Goal: Task Accomplishment & Management: Use online tool/utility

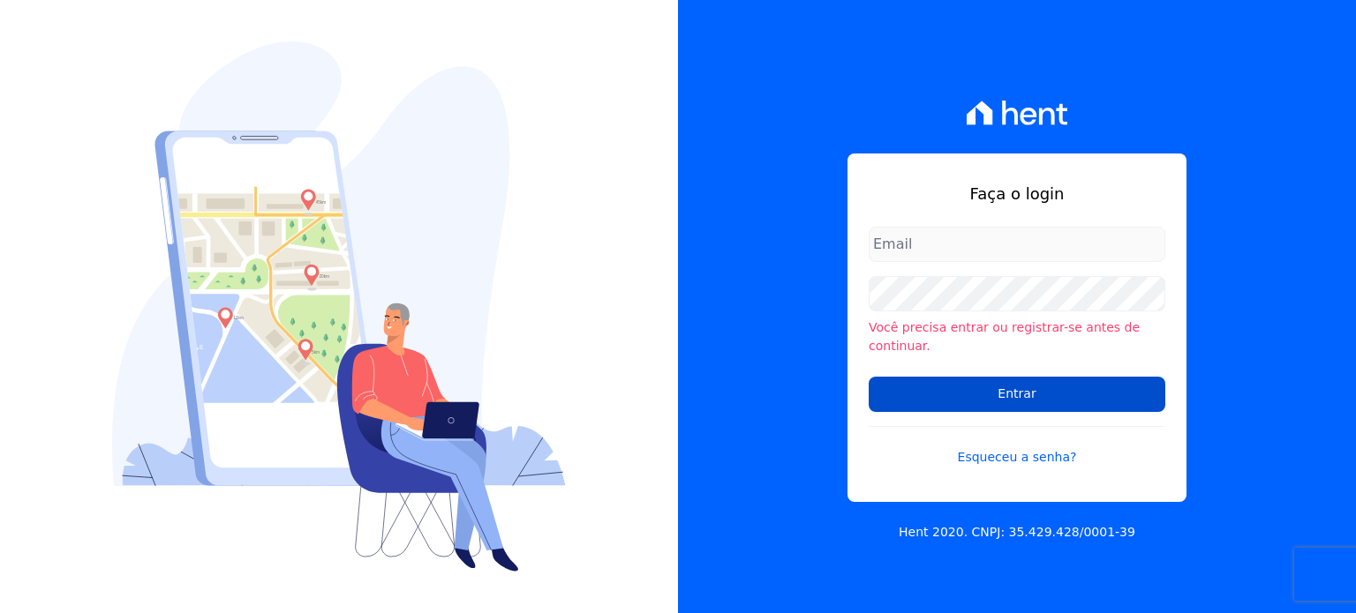
type input "financeiro@genesisempreendimentos.com.br"
click at [945, 381] on input "Entrar" at bounding box center [1016, 394] width 297 height 35
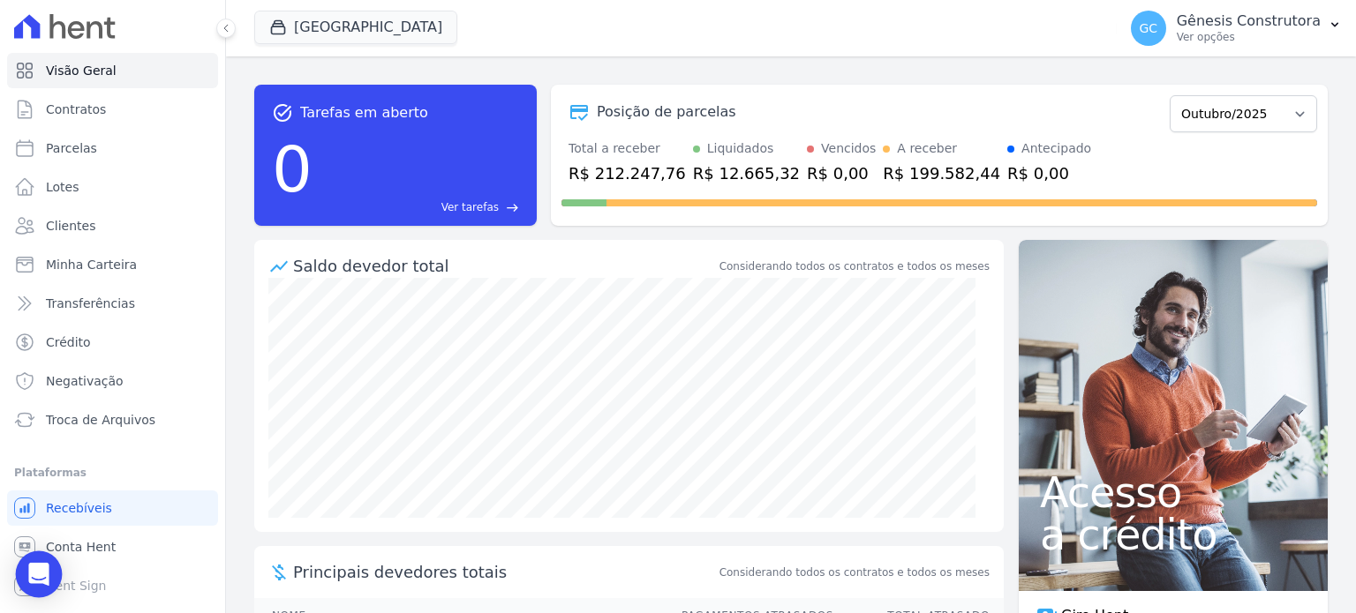
click at [28, 557] on div "Open Intercom Messenger" at bounding box center [39, 575] width 47 height 47
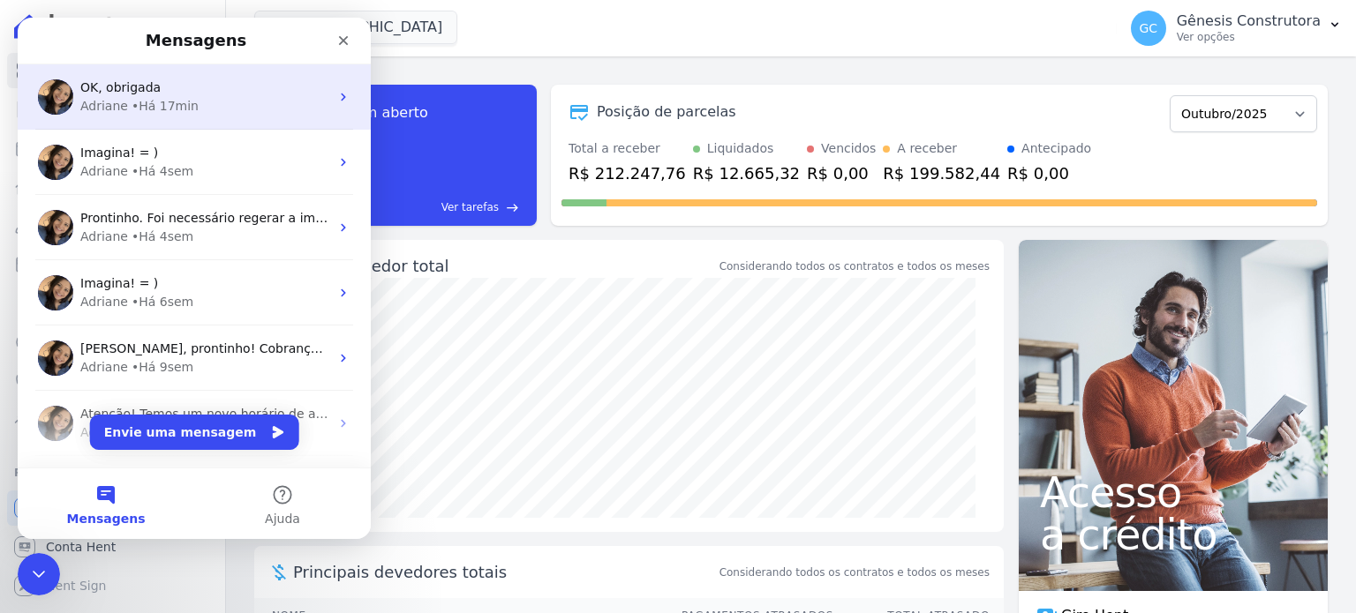
click at [208, 86] on div "OK, obrigada" at bounding box center [204, 88] width 249 height 19
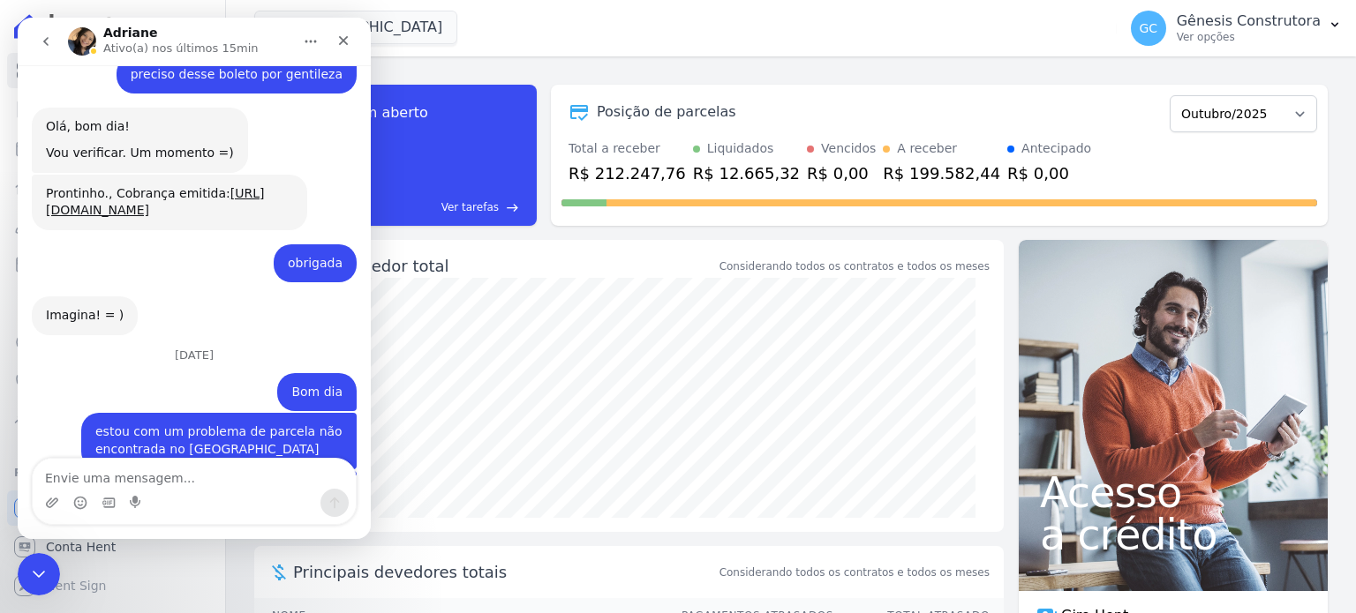
scroll to position [14420, 0]
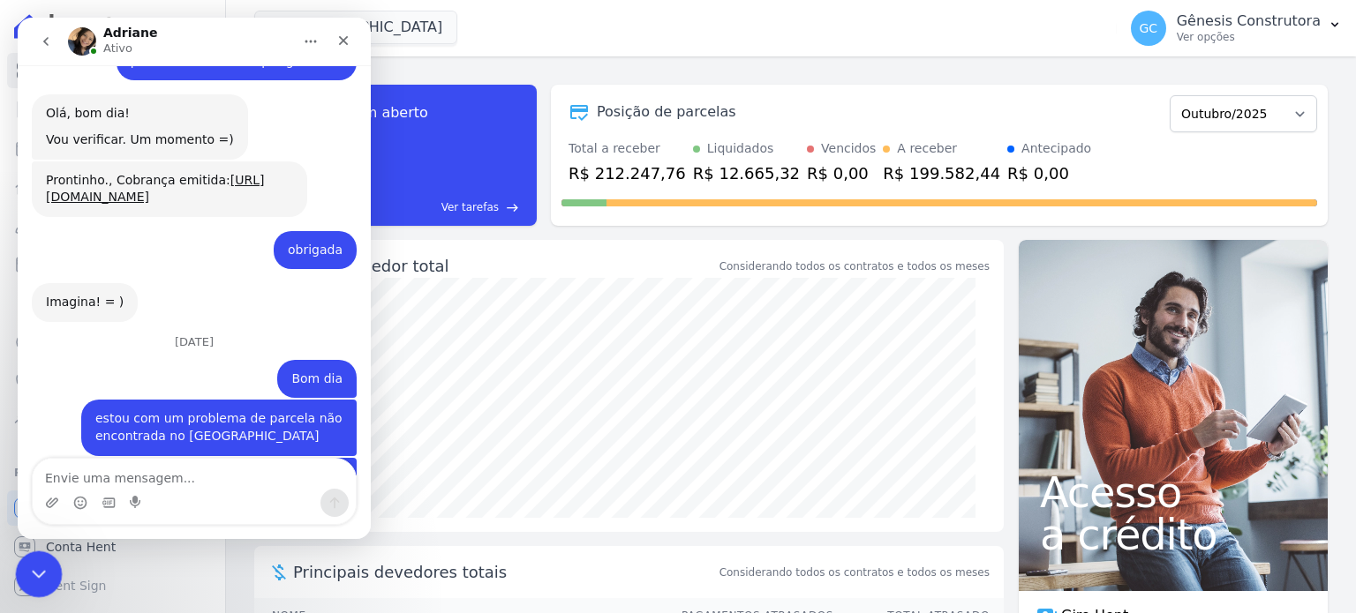
click at [29, 579] on icon "Encerramento do Messenger da Intercom" at bounding box center [36, 571] width 21 height 21
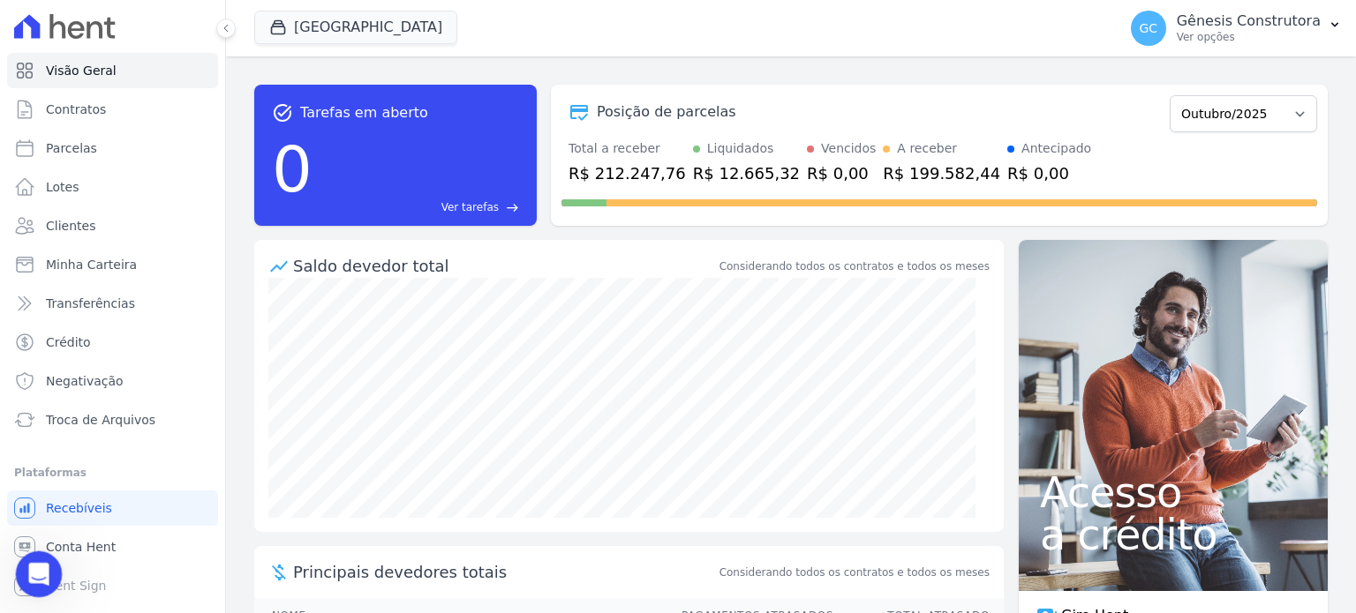
scroll to position [14419, 0]
click at [380, 21] on button "[GEOGRAPHIC_DATA]" at bounding box center [355, 28] width 203 height 34
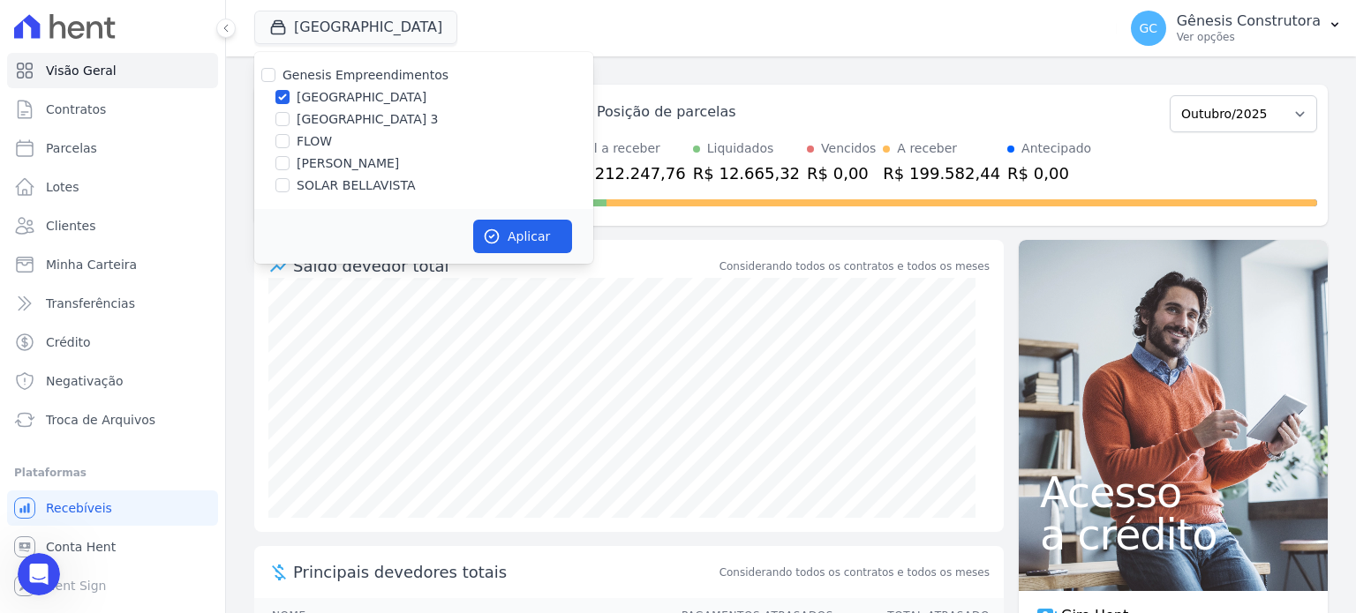
click at [305, 145] on label "FLOW" at bounding box center [314, 141] width 35 height 19
click at [289, 145] on input "FLOW" at bounding box center [282, 141] width 14 height 14
checkbox input "true"
click at [303, 105] on label "[GEOGRAPHIC_DATA]" at bounding box center [362, 97] width 130 height 19
click at [289, 104] on input "[GEOGRAPHIC_DATA]" at bounding box center [282, 97] width 14 height 14
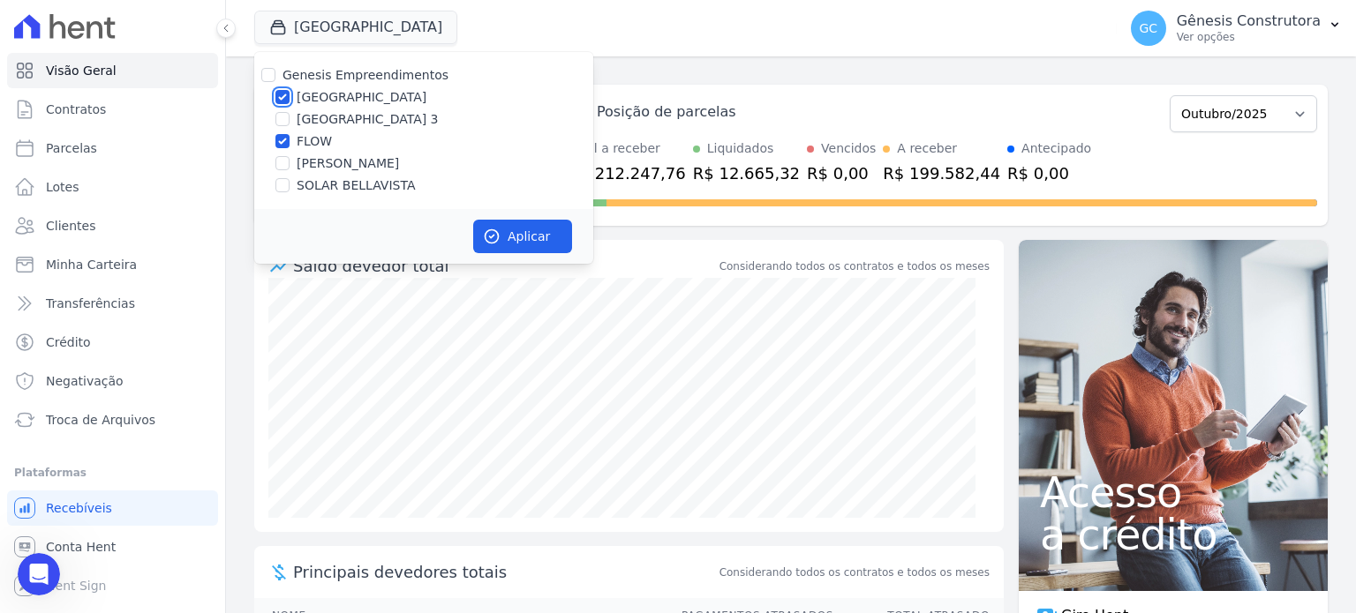
checkbox input "false"
click at [493, 225] on button "Aplicar" at bounding box center [522, 237] width 99 height 34
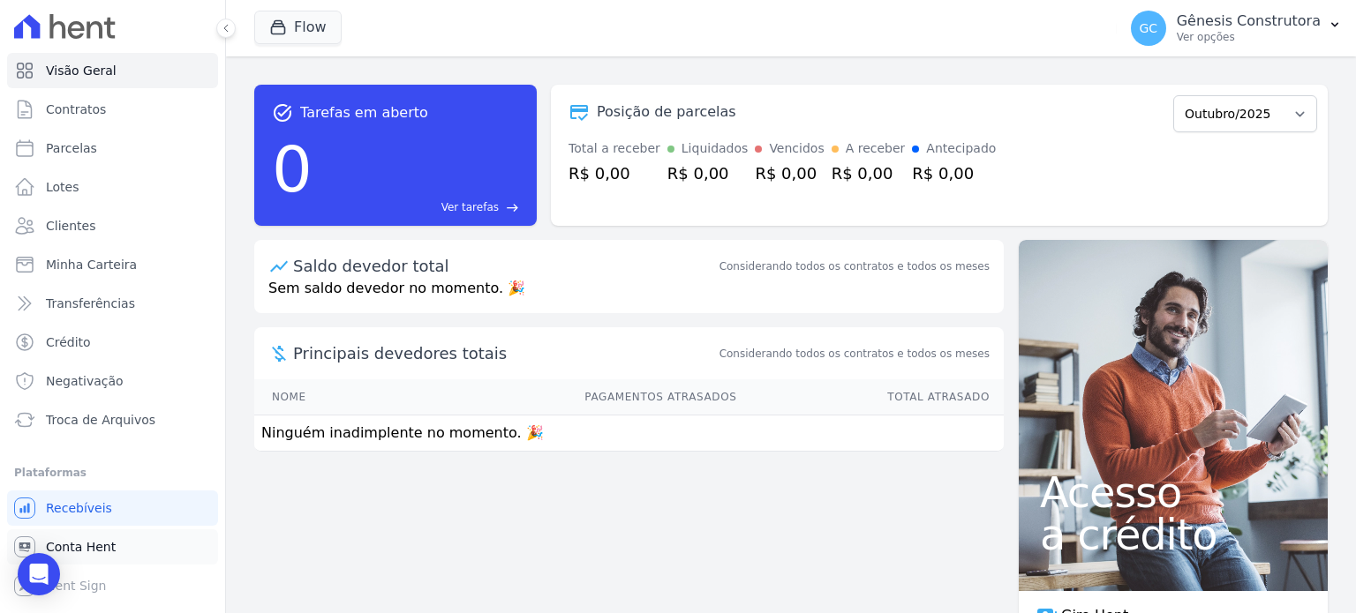
click at [127, 553] on link "Conta Hent" at bounding box center [112, 547] width 211 height 35
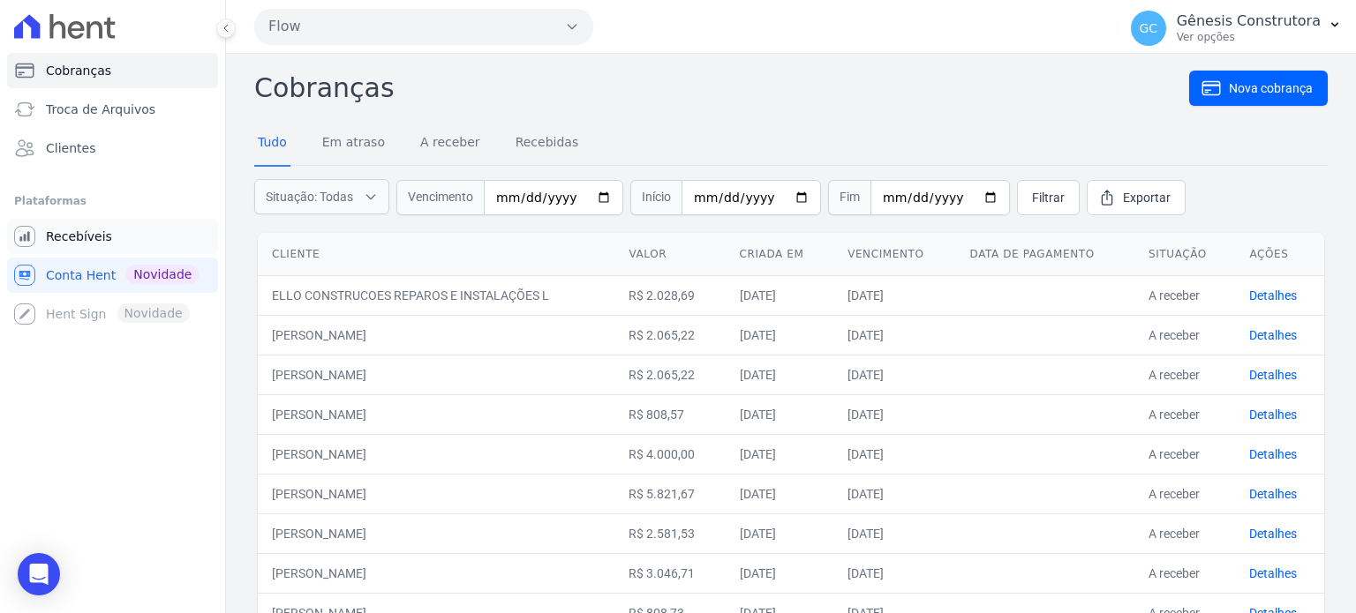
click at [92, 243] on span "Recebíveis" at bounding box center [79, 237] width 66 height 18
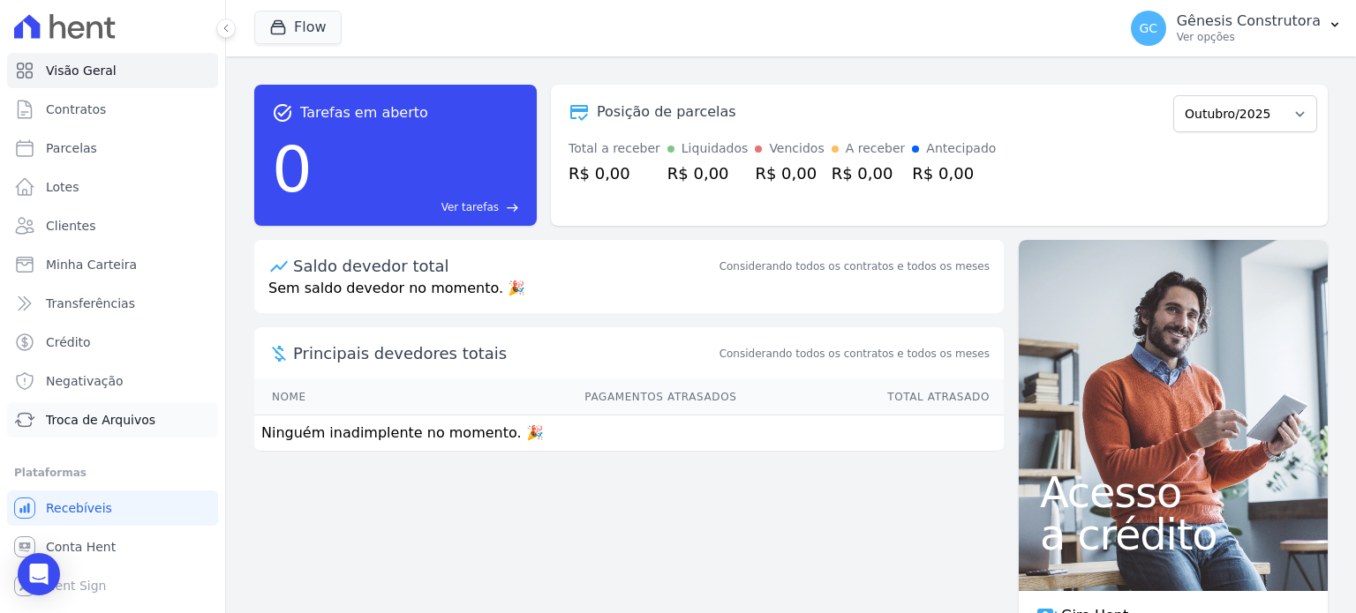
click at [115, 417] on span "Troca de Arquivos" at bounding box center [100, 420] width 109 height 18
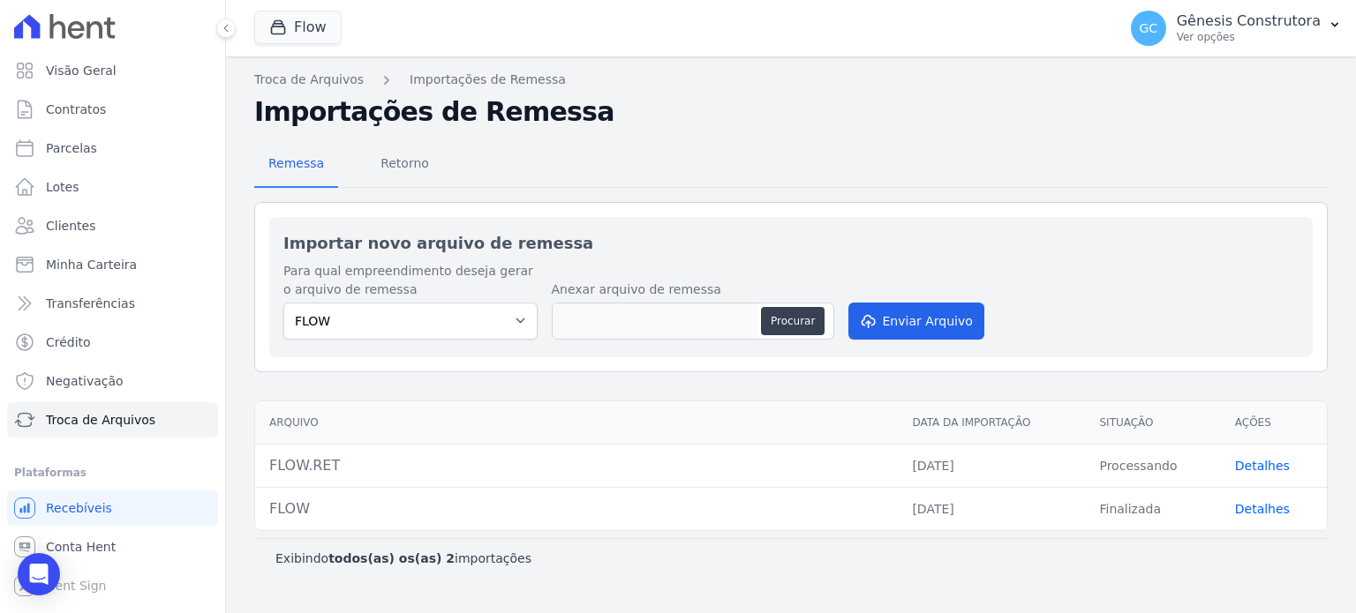
click at [1263, 461] on link "Detalhes" at bounding box center [1262, 466] width 55 height 14
click at [404, 159] on span "Retorno" at bounding box center [405, 163] width 70 height 35
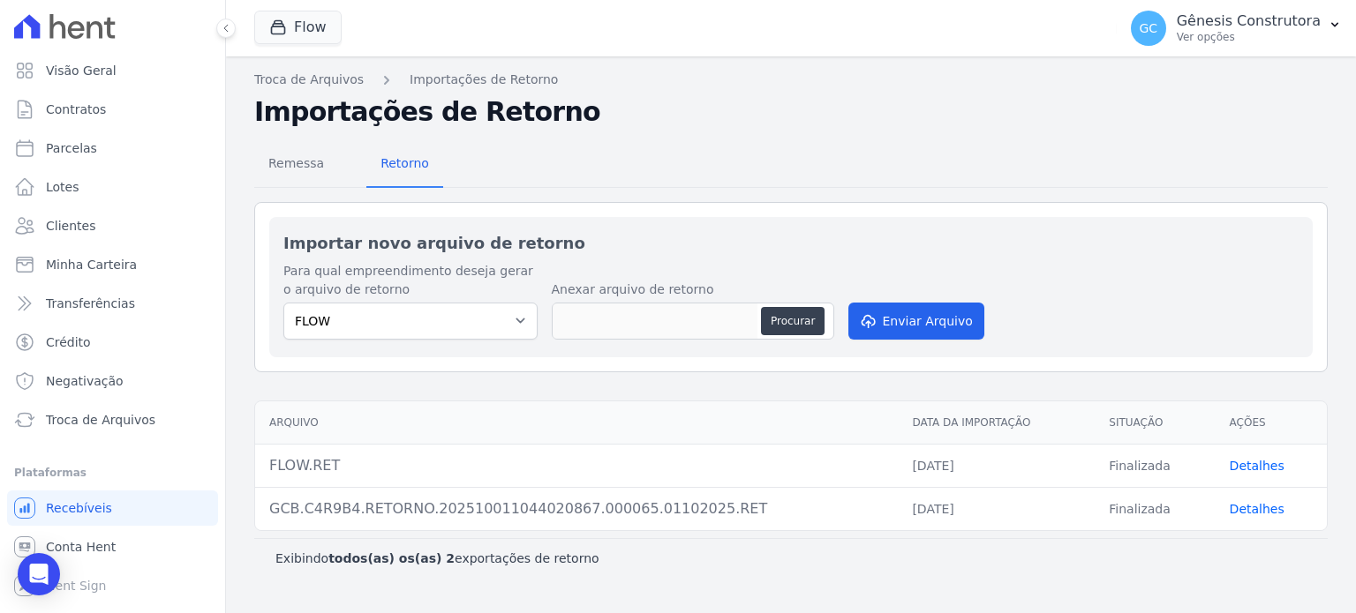
click at [1236, 467] on link "Detalhes" at bounding box center [1256, 466] width 55 height 14
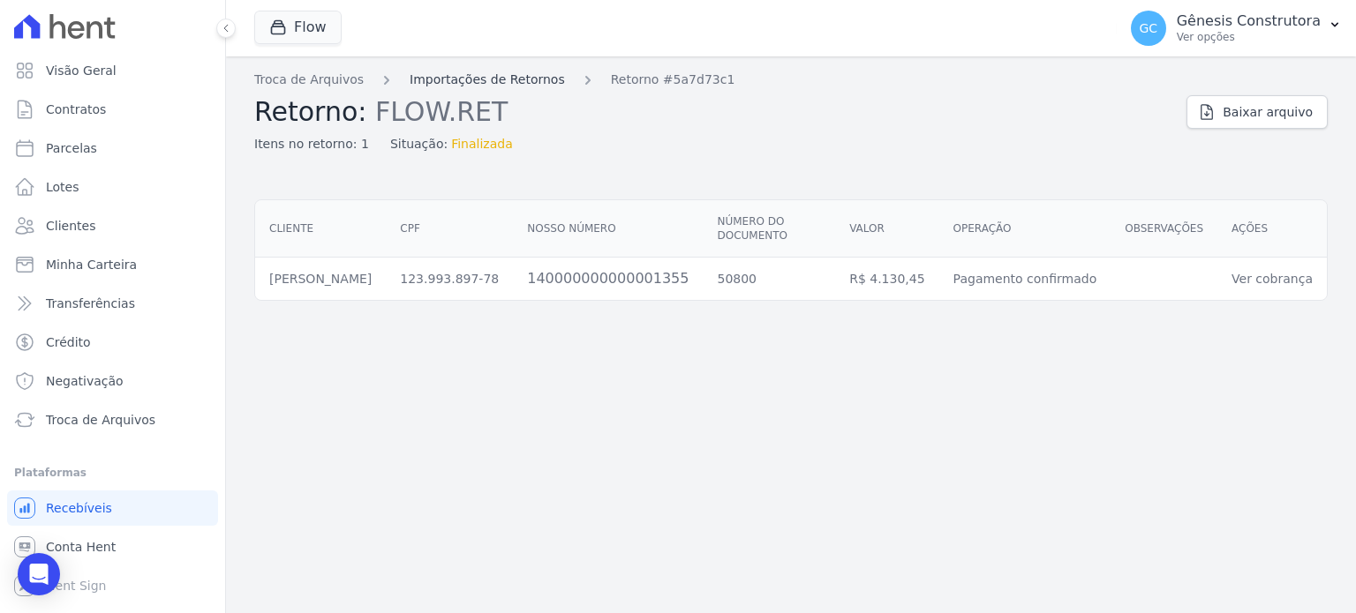
click at [445, 74] on link "Importações de Retornos" at bounding box center [487, 80] width 155 height 19
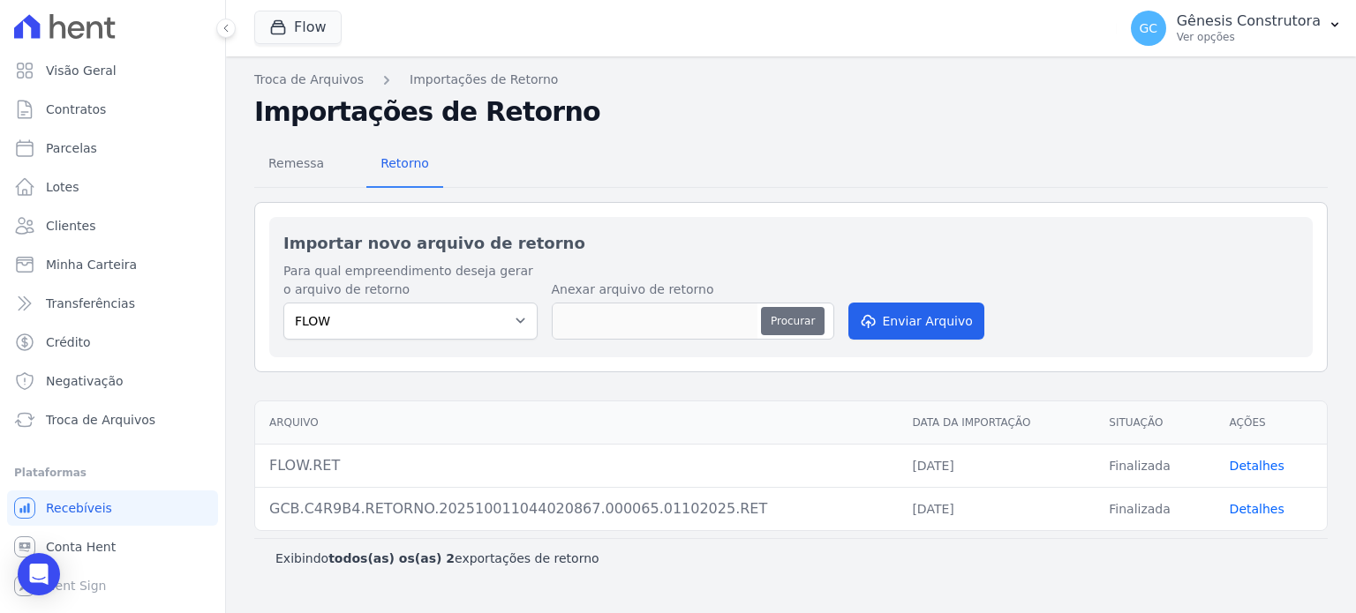
click at [800, 310] on button "Procurar" at bounding box center [793, 321] width 64 height 28
type input "GCB.C4R9B4.RETORNO.202510011044020867.000065.01102025 (1).RET"
click at [890, 325] on button "Enviar Arquivo" at bounding box center [916, 321] width 136 height 37
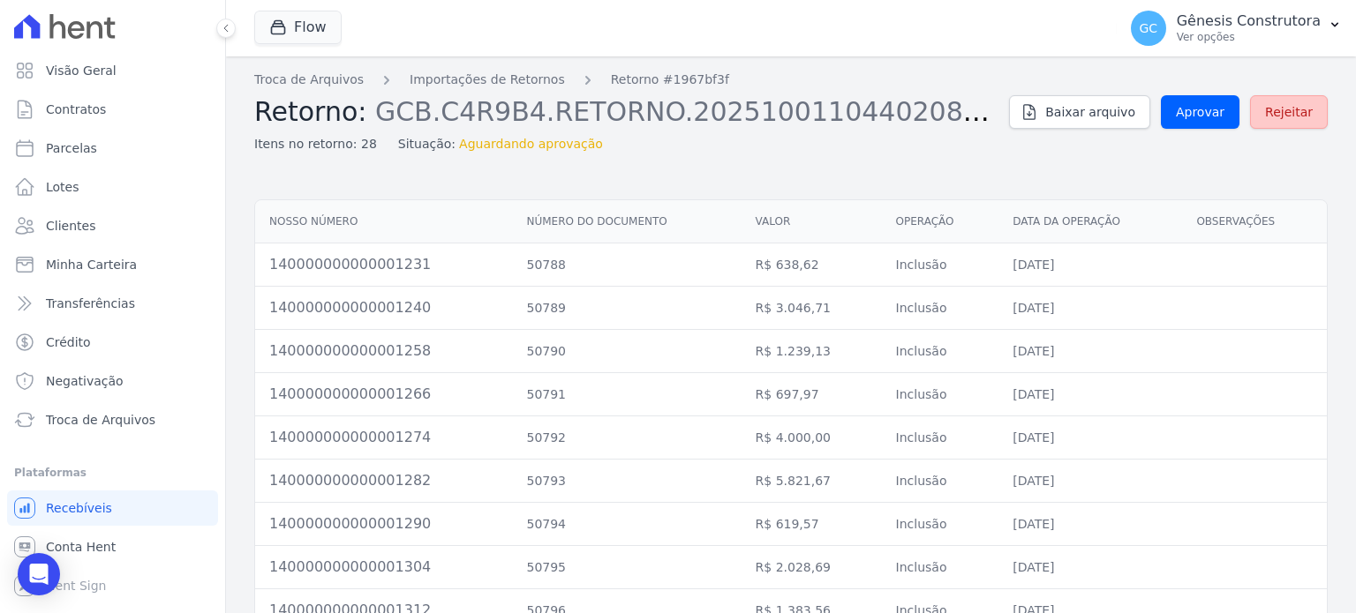
click at [1294, 119] on span "Rejeitar" at bounding box center [1289, 112] width 48 height 18
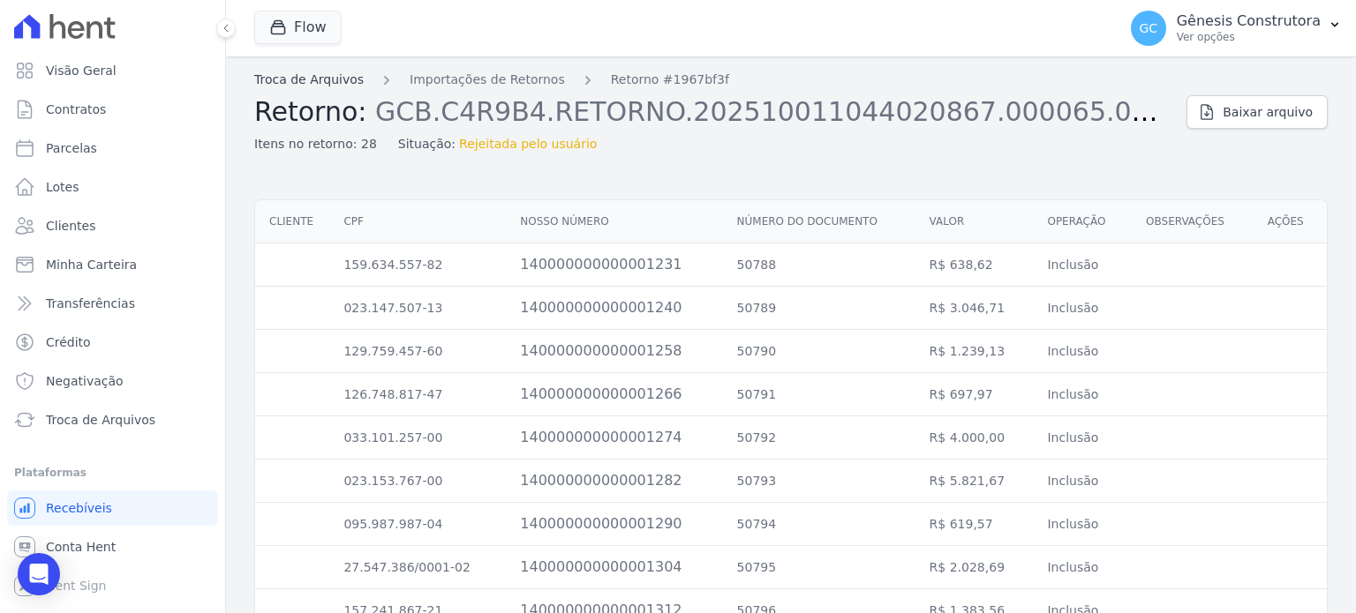
click at [345, 78] on link "Troca de Arquivos" at bounding box center [308, 80] width 109 height 19
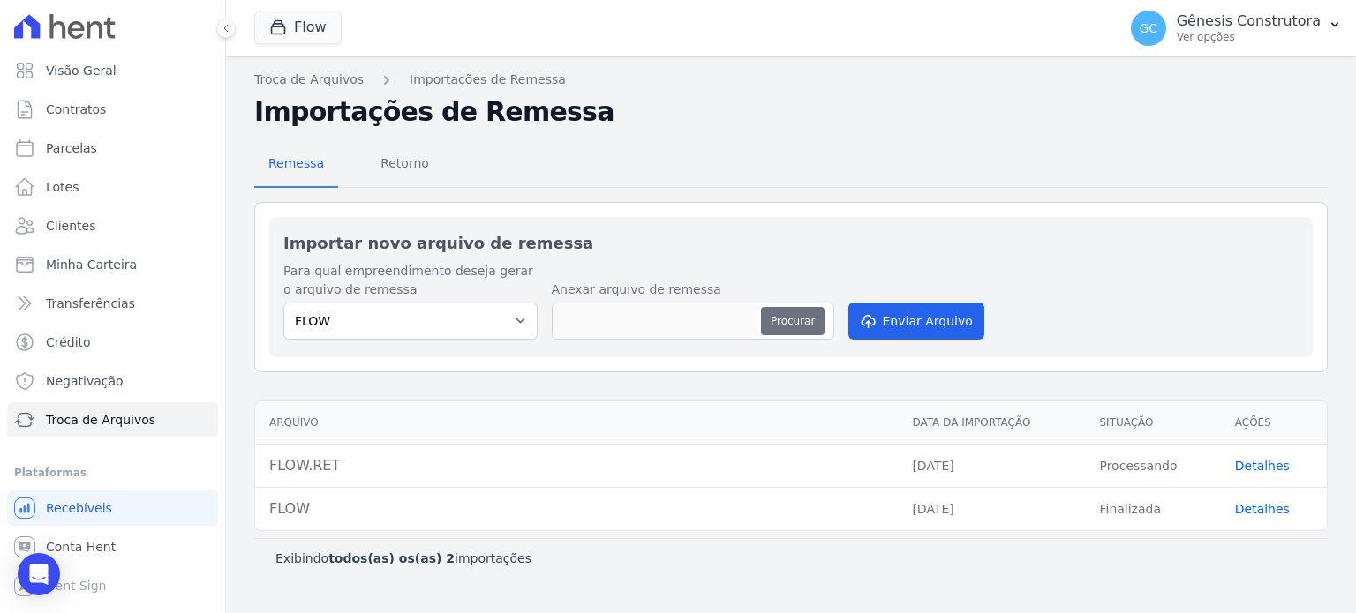
click at [805, 316] on button "Procurar" at bounding box center [793, 321] width 64 height 28
type input "GCB.C4R9B4.RETORNO.202510020206000459.000066.01102025 (2).RET"
click at [944, 326] on button "Enviar Arquivo" at bounding box center [916, 321] width 136 height 37
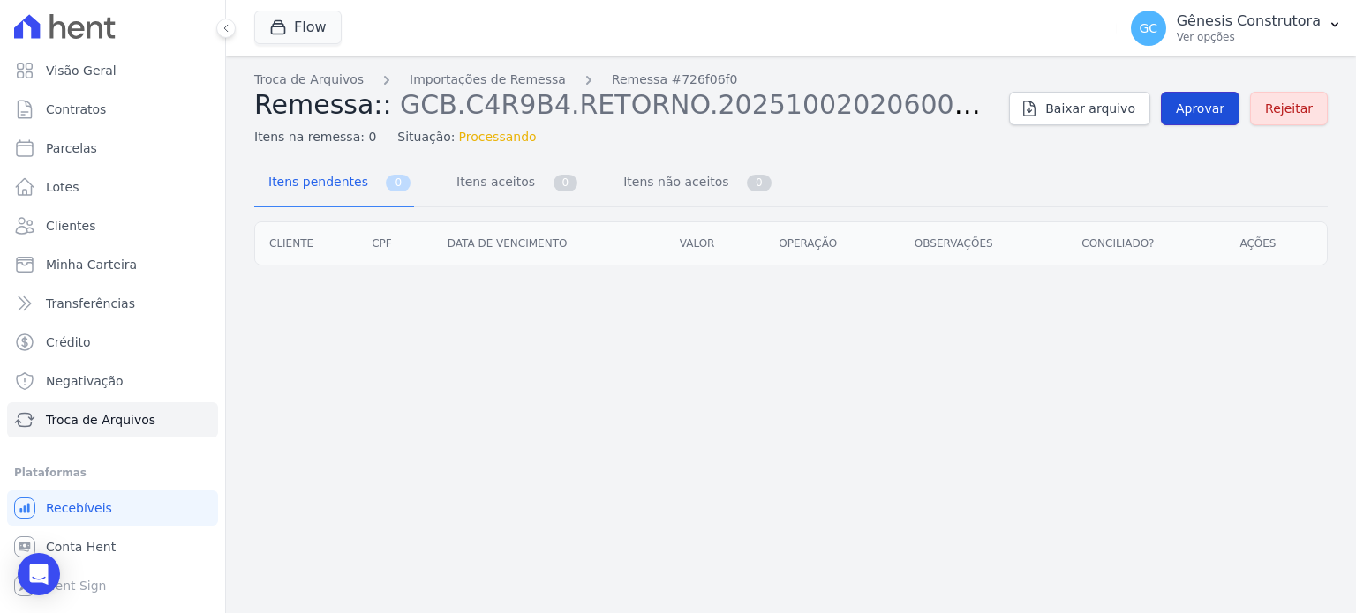
click at [1205, 105] on span "Aprovar" at bounding box center [1200, 109] width 49 height 18
click at [303, 84] on link "Troca de Arquivos" at bounding box center [308, 80] width 109 height 19
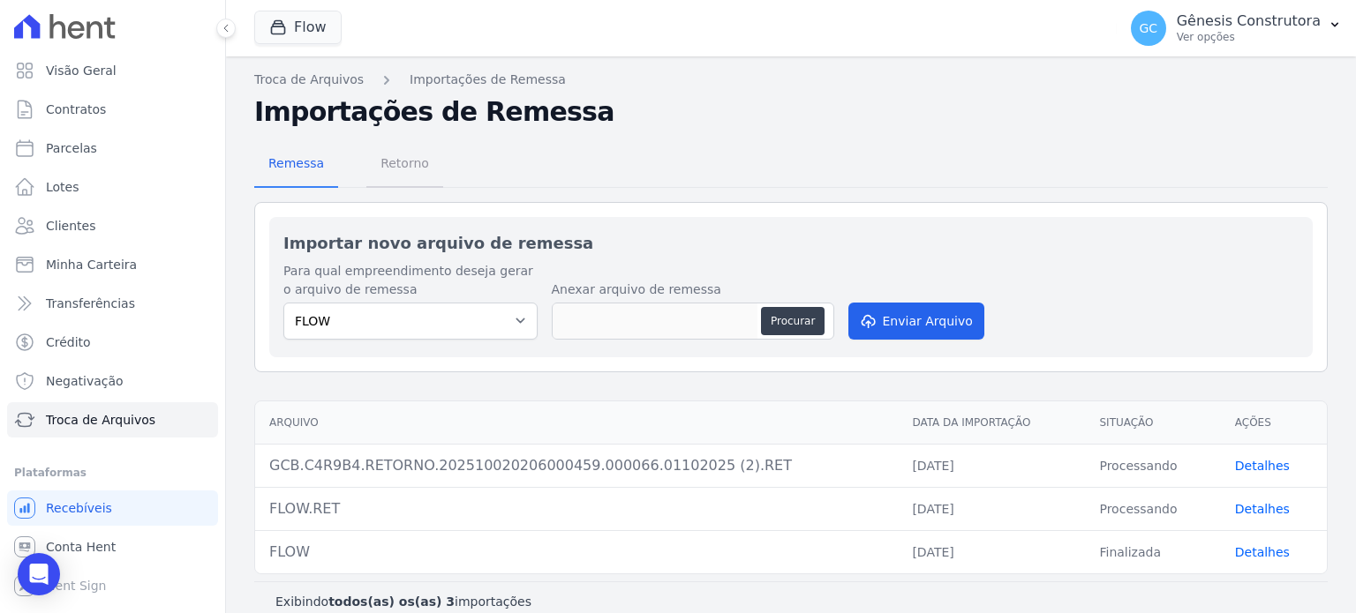
click at [385, 174] on span "Retorno" at bounding box center [405, 163] width 70 height 35
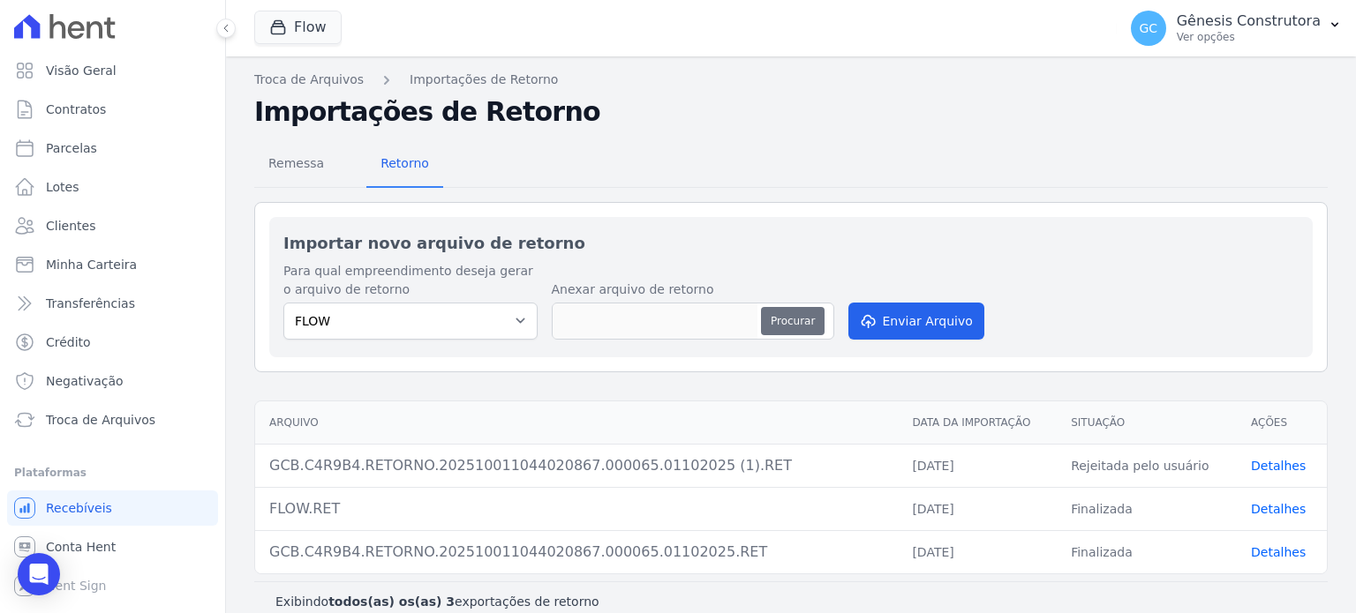
click at [816, 315] on button "Procurar" at bounding box center [793, 321] width 64 height 28
type input "GCB.C4R9B4.RETORNO.202510020206000459.000066.01102025 (2).RET"
click at [897, 319] on button "Enviar Arquivo" at bounding box center [916, 321] width 136 height 37
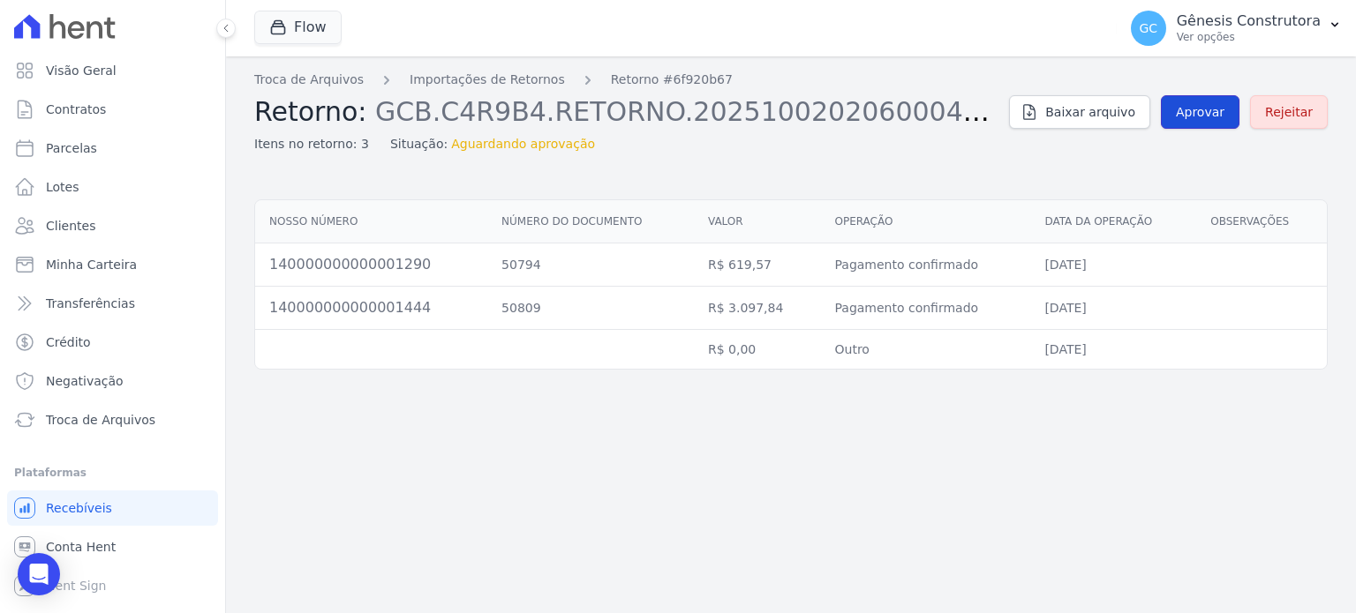
click at [1217, 120] on span "Aprovar" at bounding box center [1200, 112] width 49 height 18
click at [1211, 107] on span "Aprovar" at bounding box center [1200, 112] width 49 height 18
click at [1198, 109] on span "Aprovar" at bounding box center [1200, 112] width 49 height 18
click at [1201, 110] on span "Aprovar" at bounding box center [1200, 112] width 49 height 18
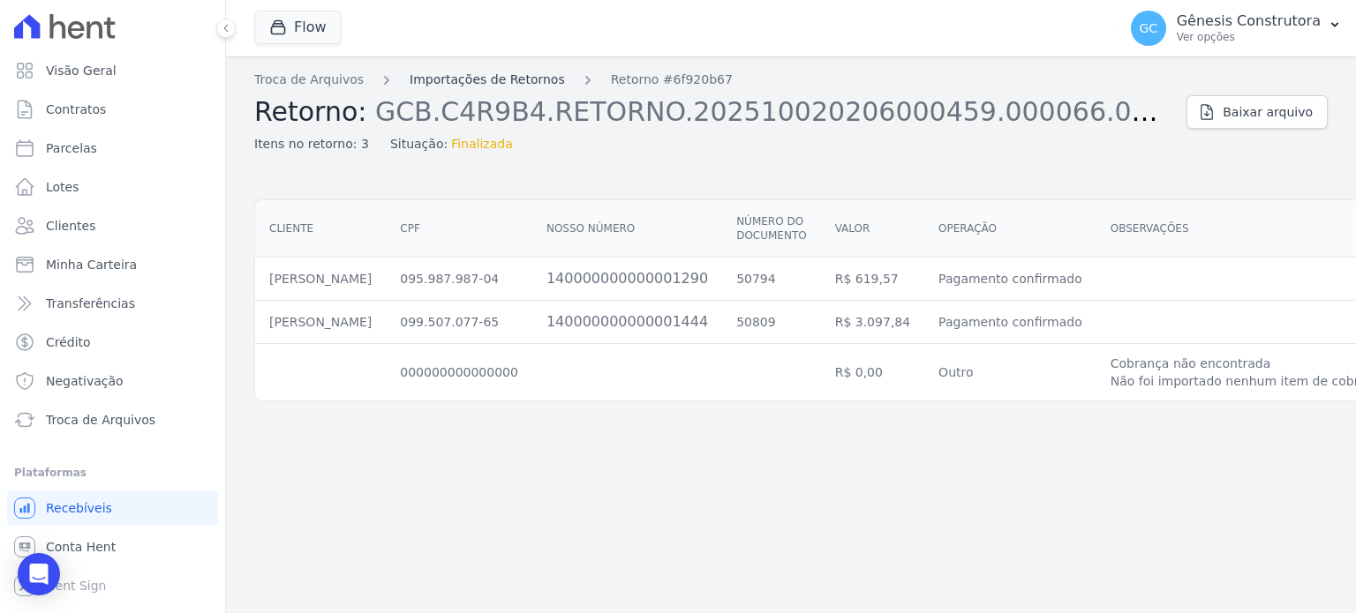
click at [482, 75] on link "Importações de Retornos" at bounding box center [487, 80] width 155 height 19
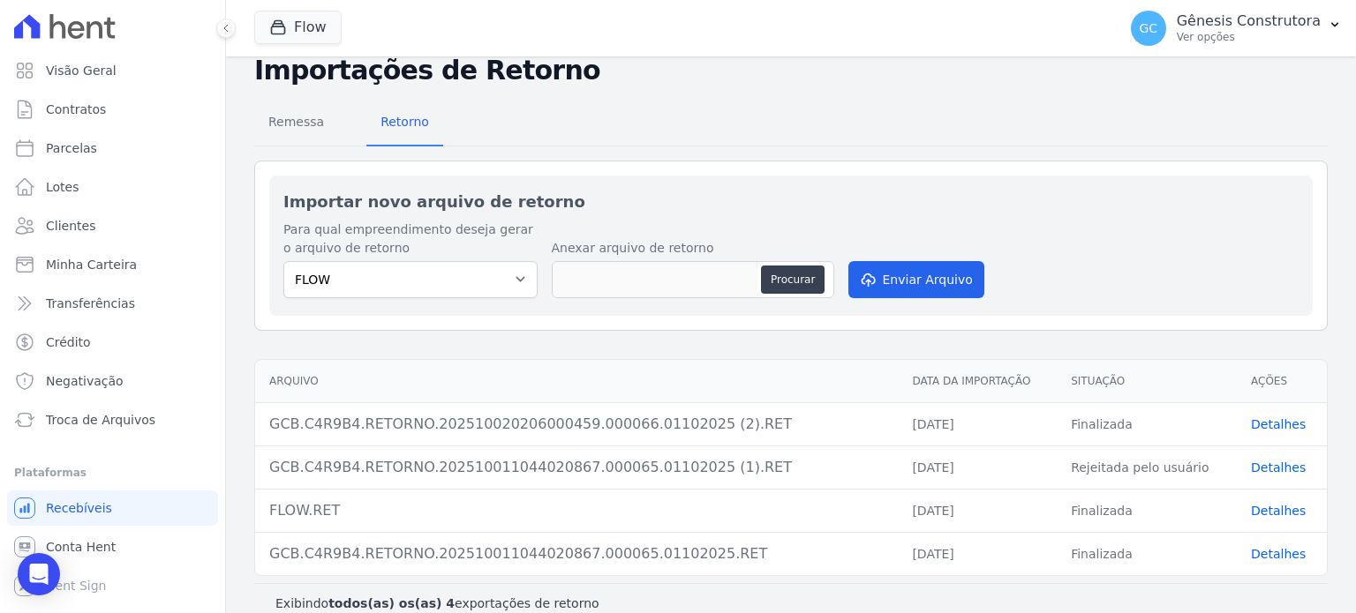
scroll to position [62, 0]
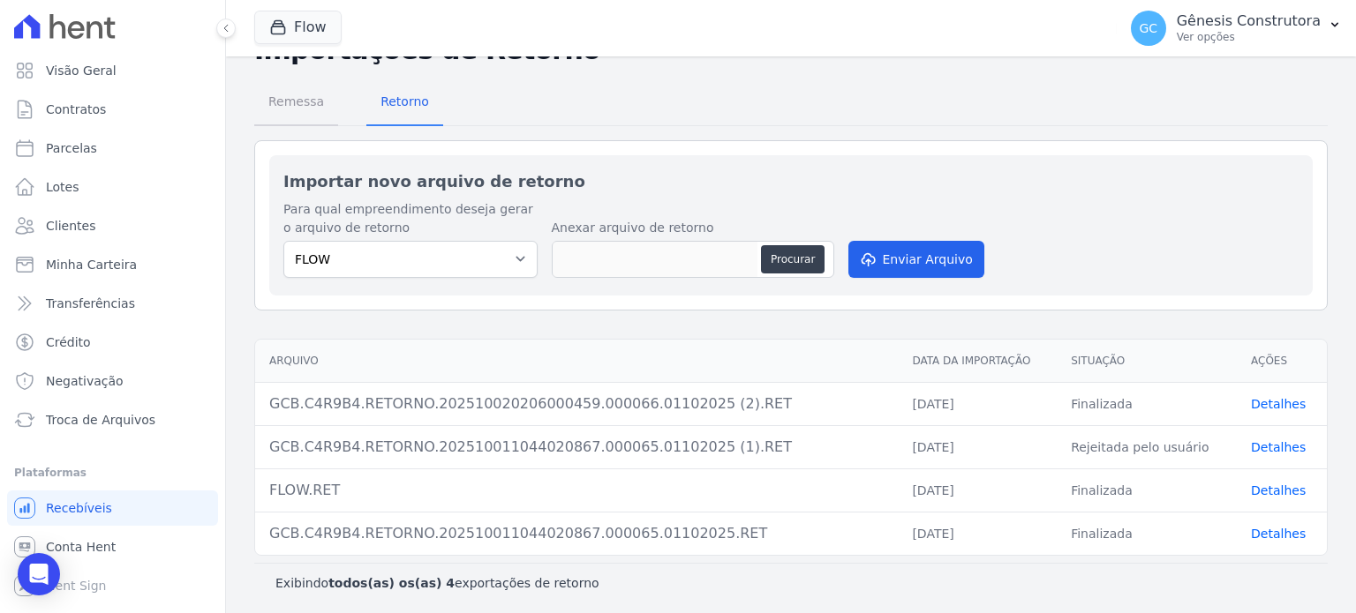
click at [304, 110] on span "Remessa" at bounding box center [296, 101] width 77 height 35
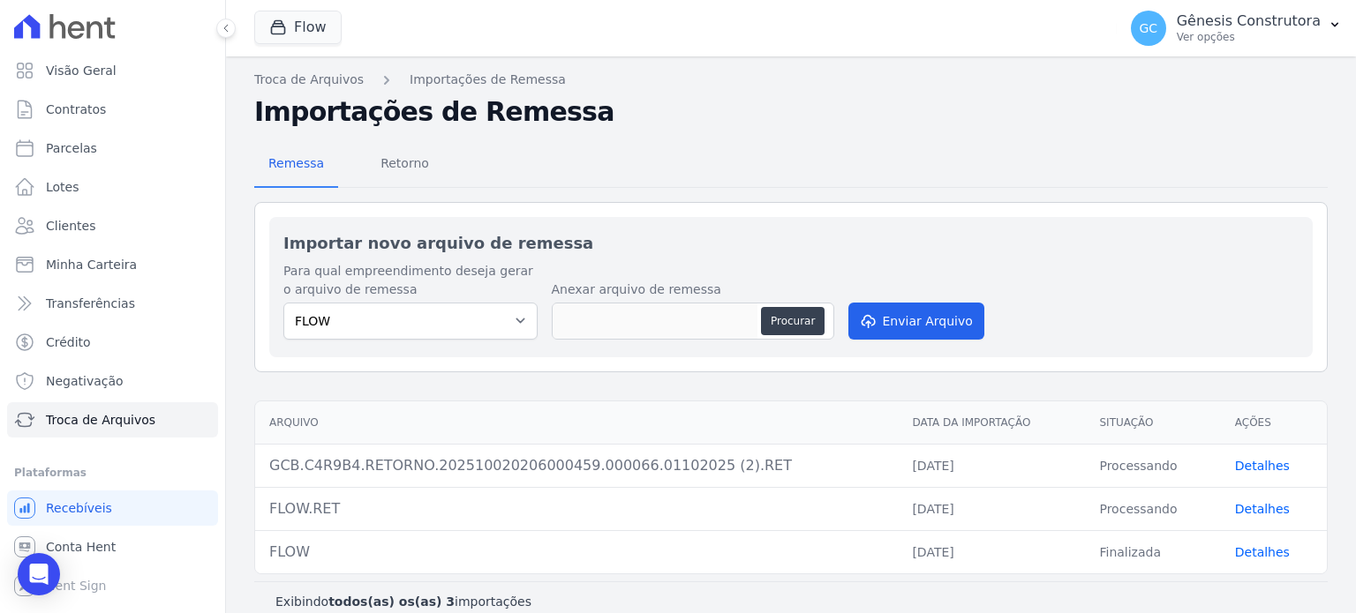
scroll to position [19, 0]
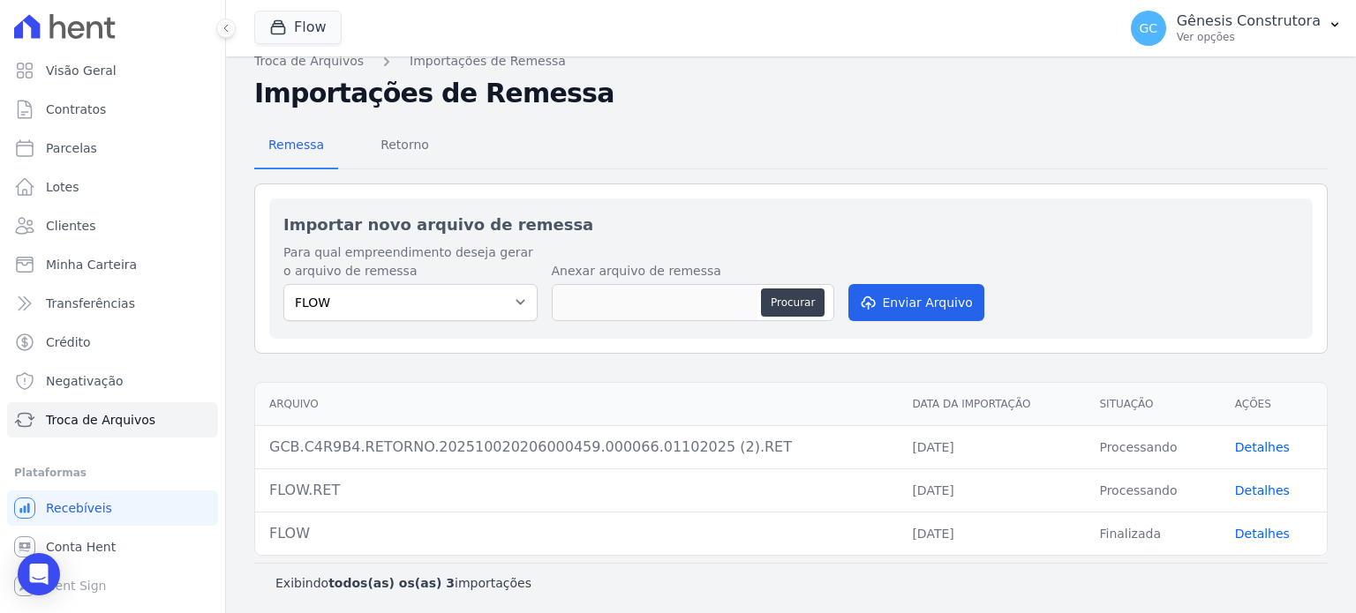
click at [1249, 441] on link "Detalhes" at bounding box center [1262, 447] width 55 height 14
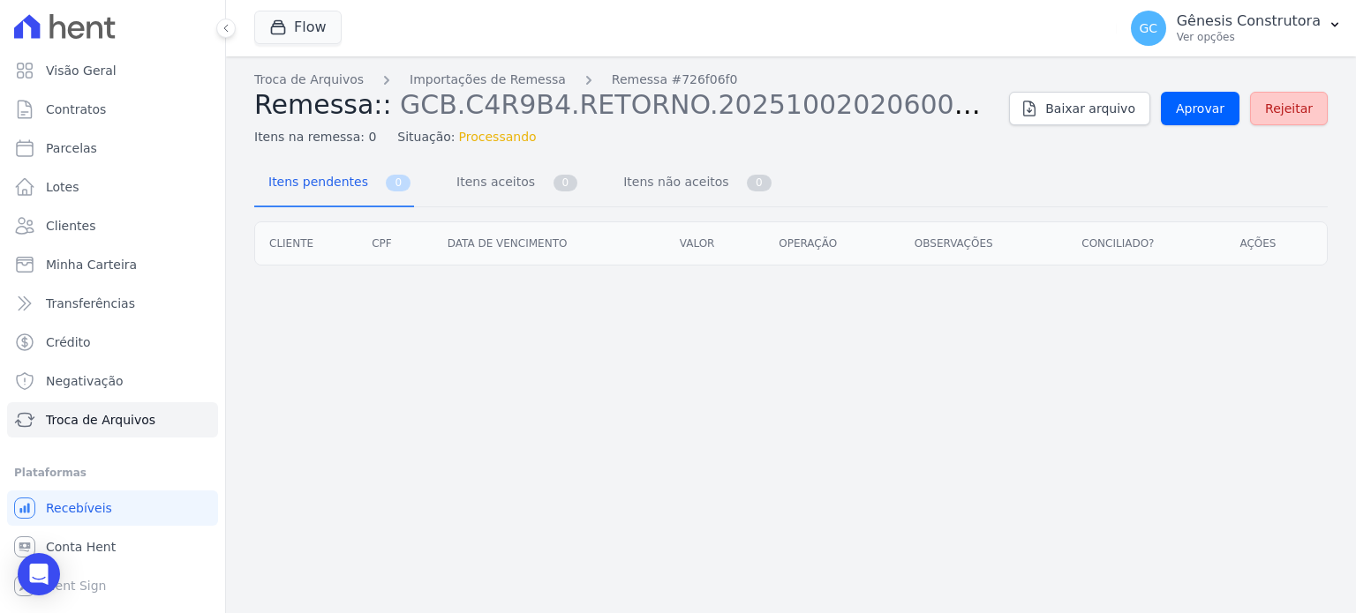
click at [1276, 112] on span "Rejeitar" at bounding box center [1289, 109] width 48 height 18
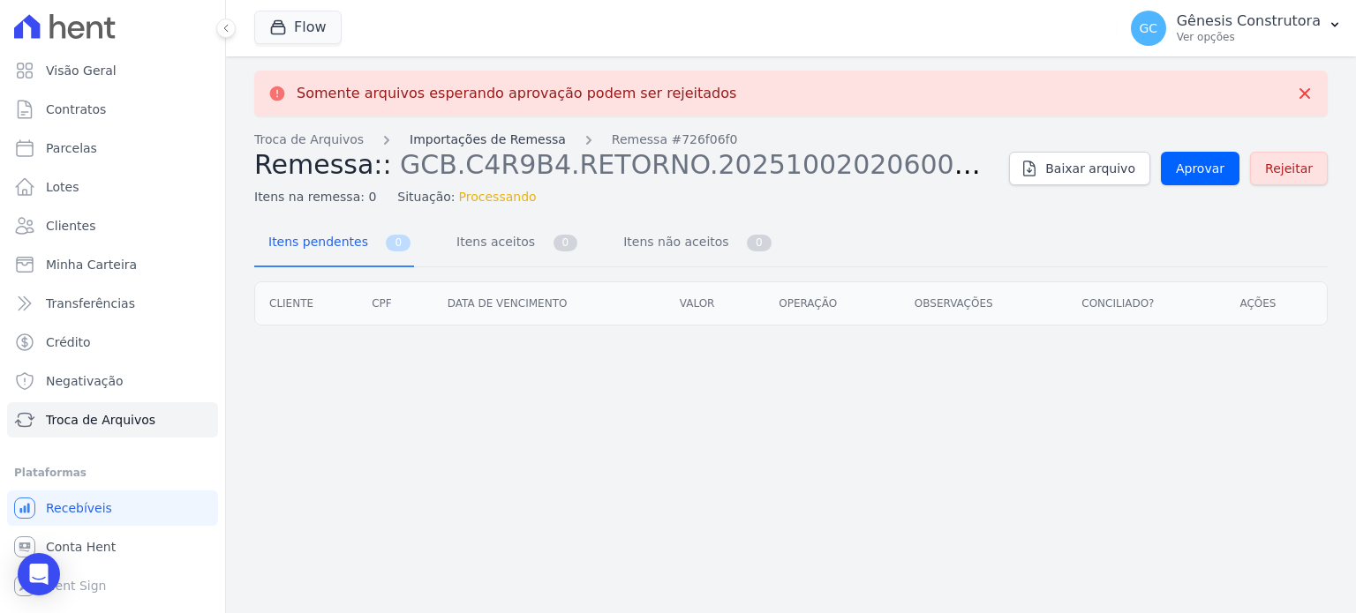
click at [506, 145] on link "Importações de Remessa" at bounding box center [488, 140] width 156 height 19
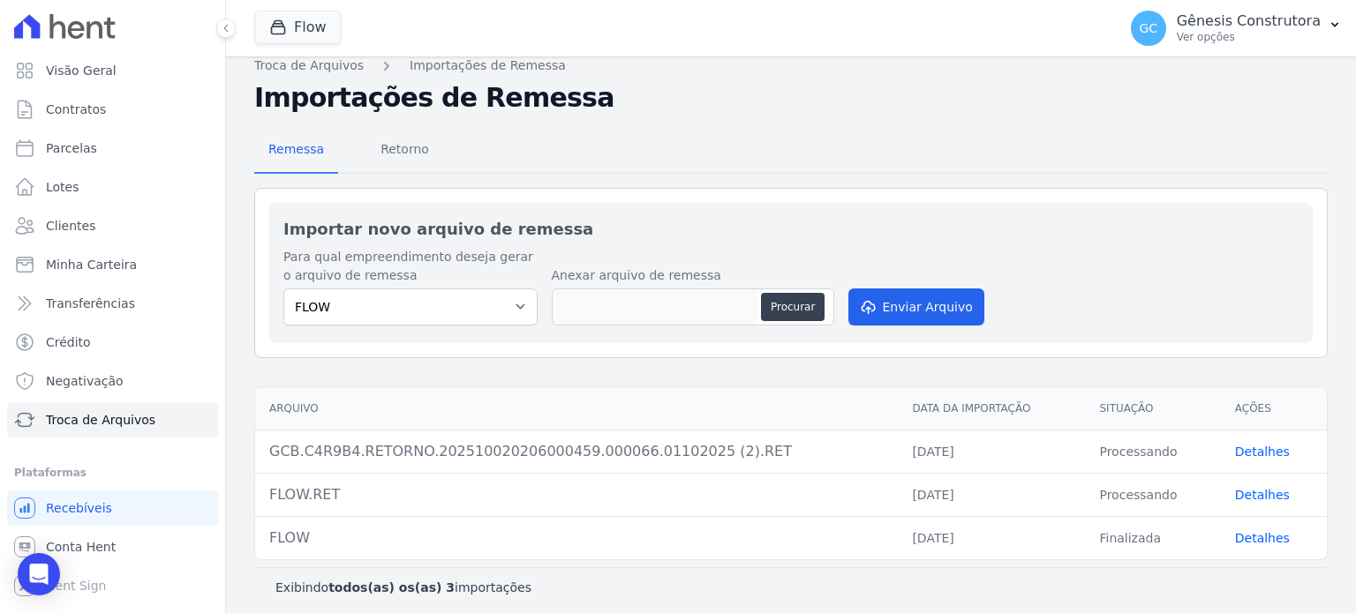
scroll to position [19, 0]
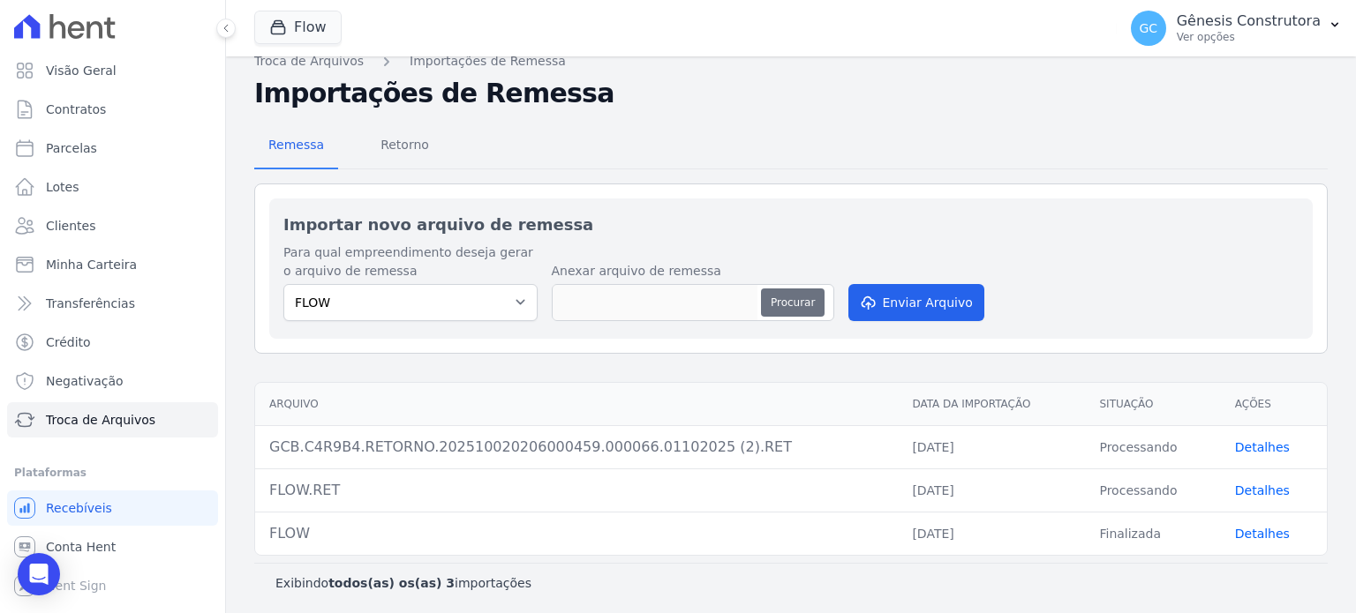
click at [794, 306] on button "Procurar" at bounding box center [793, 303] width 64 height 28
type input "GCB.C4R9B4.RETORNO.202510030202530659.000067.02102025 (2).RET"
click at [402, 151] on span "Retorno" at bounding box center [405, 144] width 70 height 35
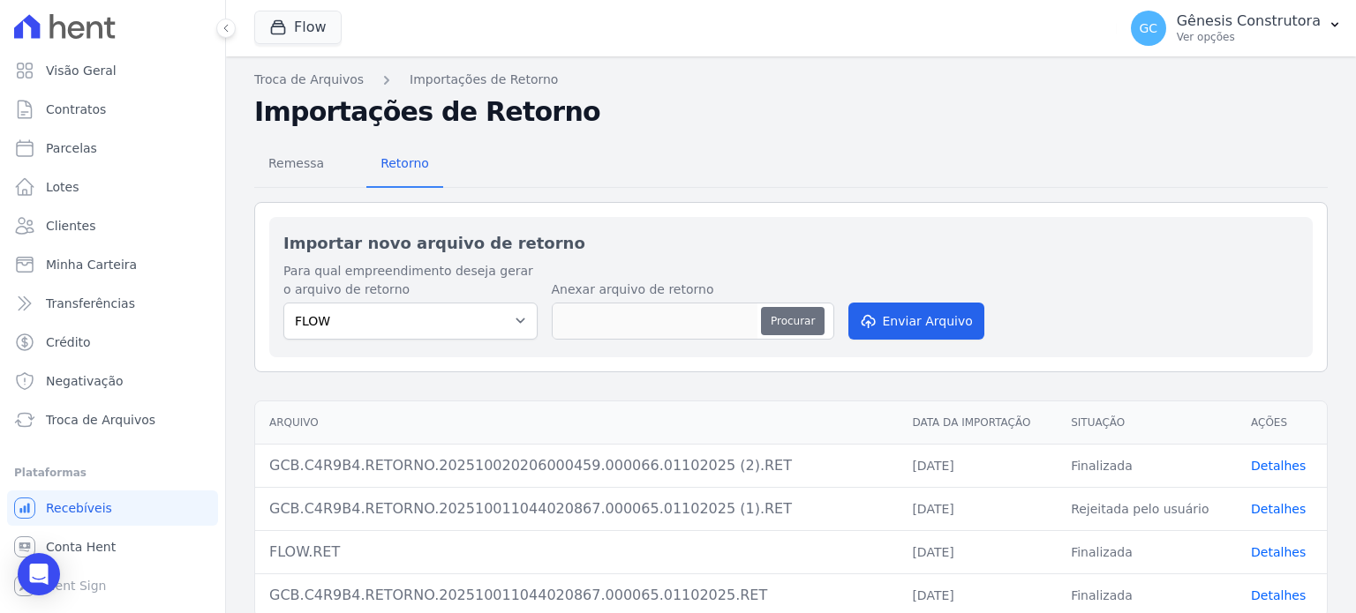
click at [780, 323] on button "Procurar" at bounding box center [793, 321] width 64 height 28
type input "GCB.C4R9B4.RETORNO.202510030202530659.000067.02102025 (2).RET"
click at [900, 328] on button "Enviar Arquivo" at bounding box center [916, 321] width 136 height 37
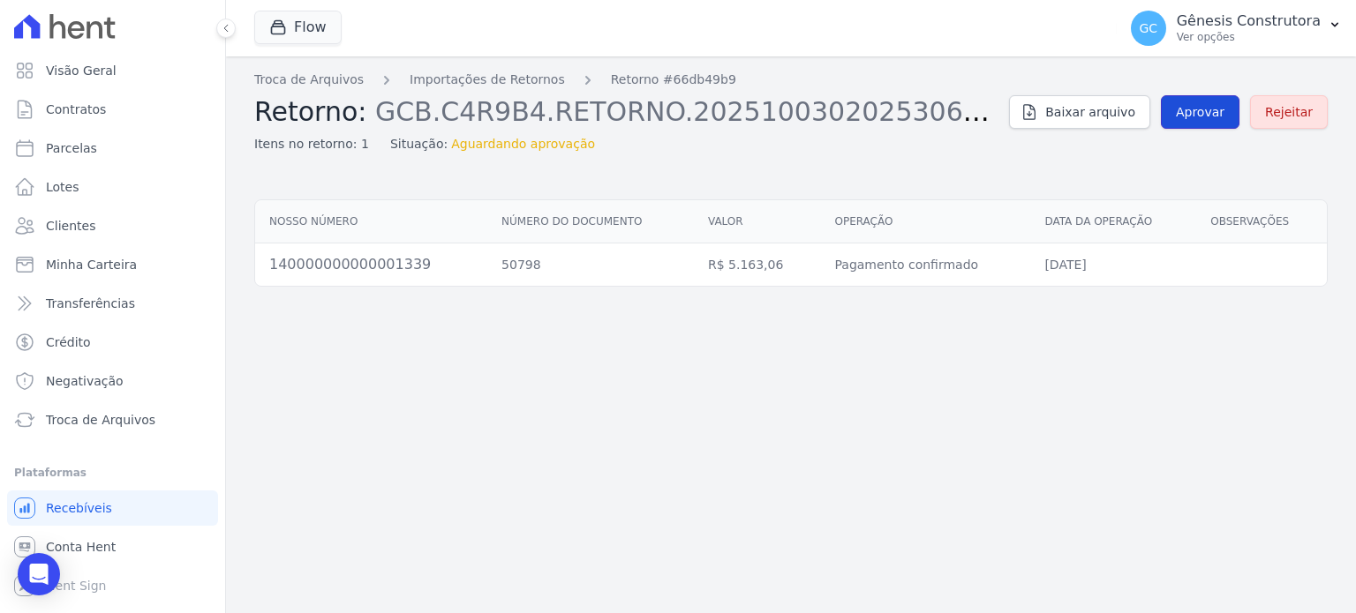
click at [1200, 112] on span "Aprovar" at bounding box center [1200, 112] width 49 height 18
click at [1207, 112] on span "Aprovar" at bounding box center [1200, 112] width 49 height 18
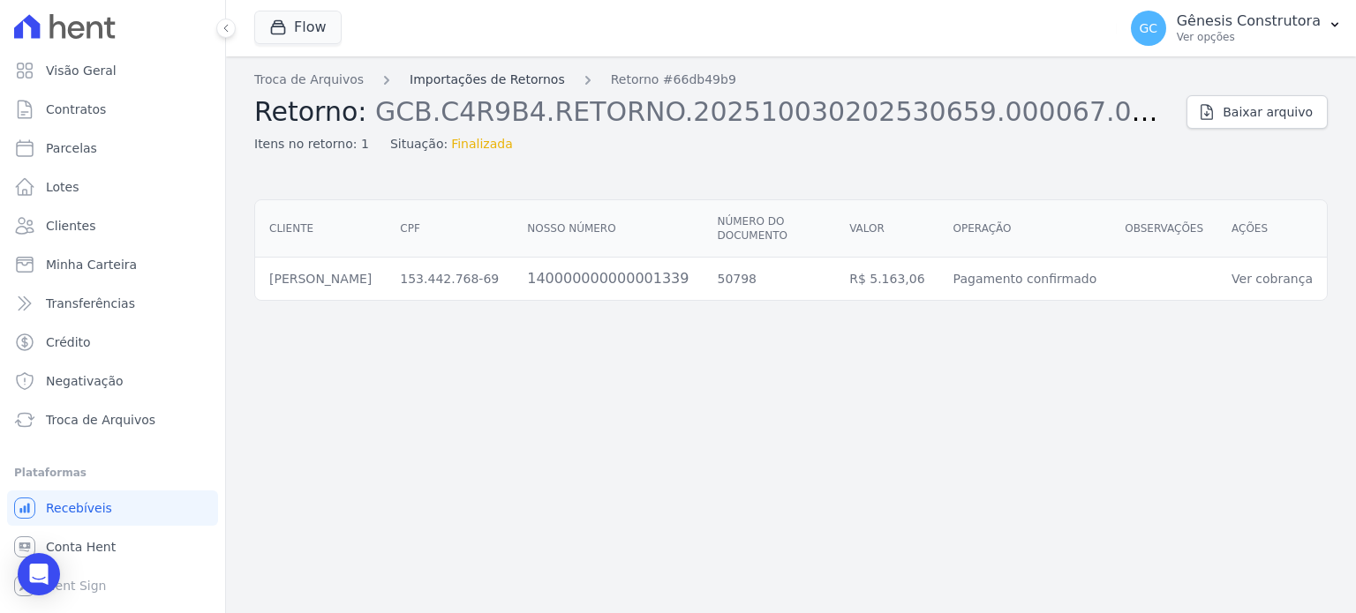
click at [413, 84] on link "Importações de Retornos" at bounding box center [487, 80] width 155 height 19
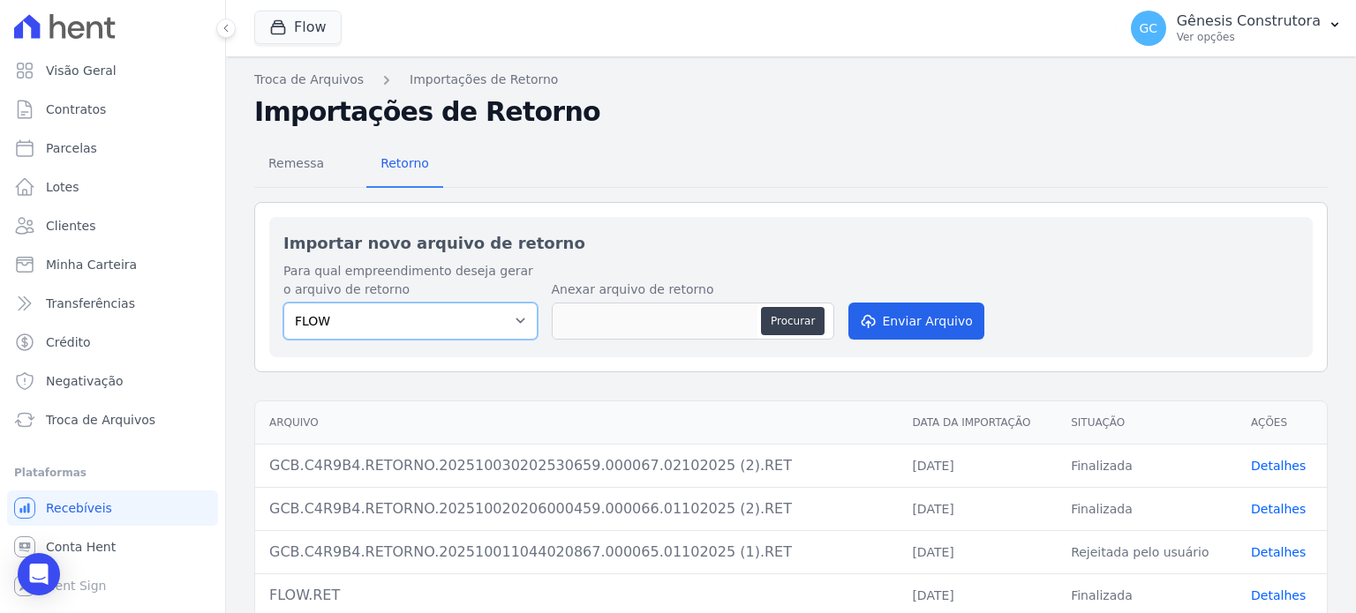
click at [395, 319] on select "FLOW" at bounding box center [410, 321] width 254 height 37
click at [313, 27] on button "Flow" at bounding box center [297, 28] width 87 height 34
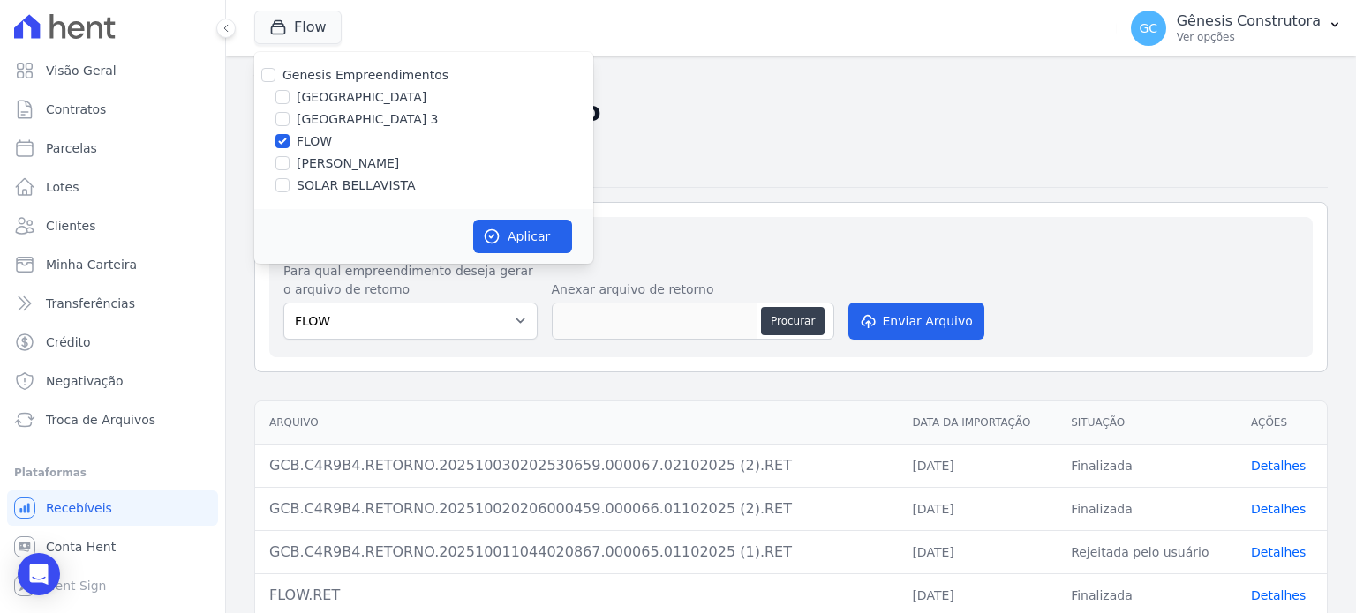
click at [316, 197] on div "Genesis Empreendimentos Estação Nogueira Estação Nogueira 3 FLOW HILDEGARDO DE …" at bounding box center [423, 130] width 339 height 157
click at [318, 185] on label "SOLAR BELLAVISTA" at bounding box center [356, 186] width 118 height 19
click at [289, 185] on input "SOLAR BELLAVISTA" at bounding box center [282, 185] width 14 height 14
checkbox input "true"
click at [299, 135] on label "FLOW" at bounding box center [314, 141] width 35 height 19
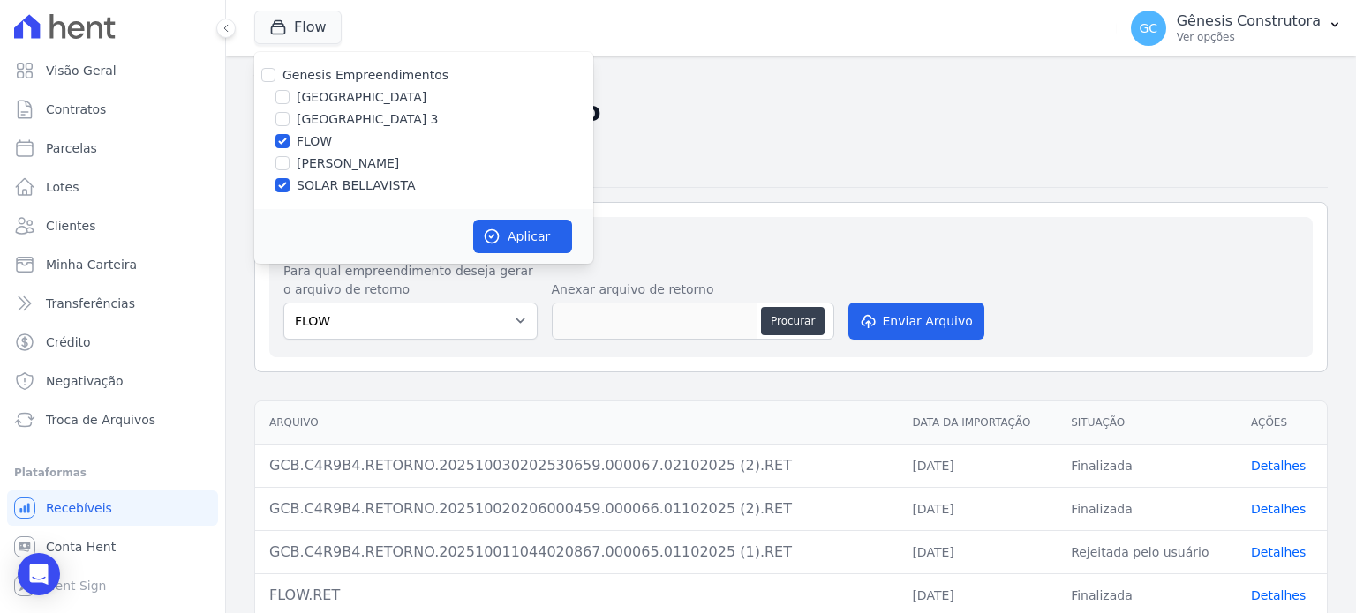
click at [289, 135] on input "FLOW" at bounding box center [282, 141] width 14 height 14
checkbox input "false"
click at [516, 237] on button "Aplicar" at bounding box center [522, 237] width 99 height 34
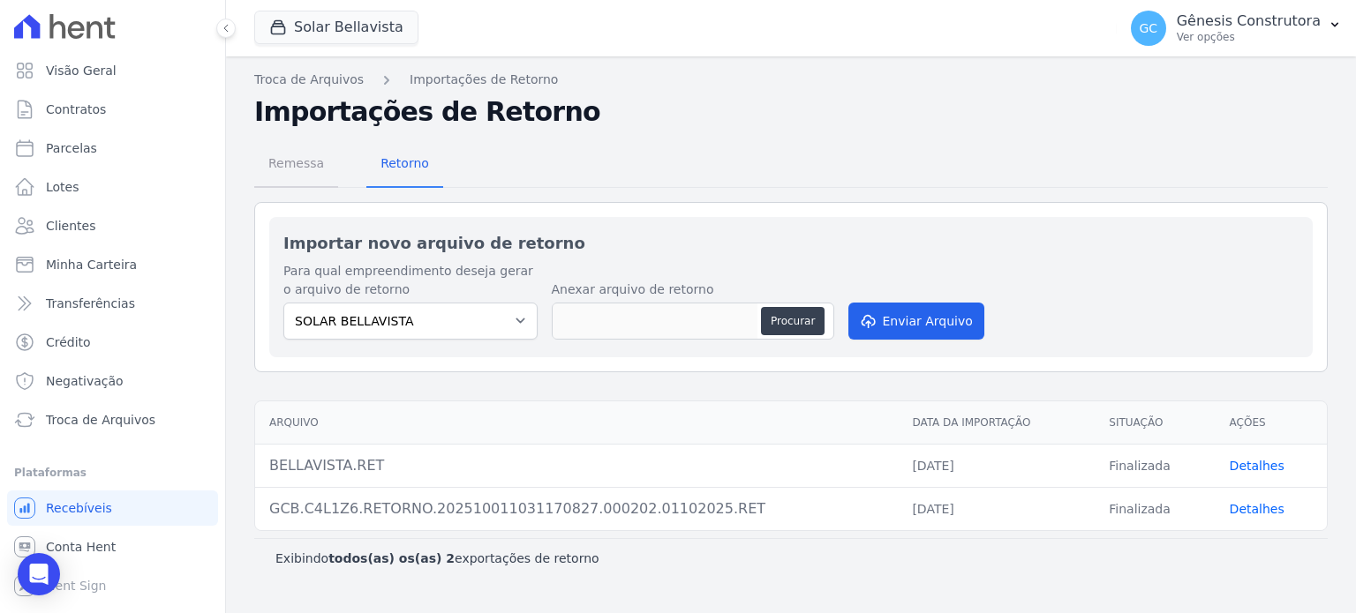
click at [275, 158] on span "Remessa" at bounding box center [296, 163] width 77 height 35
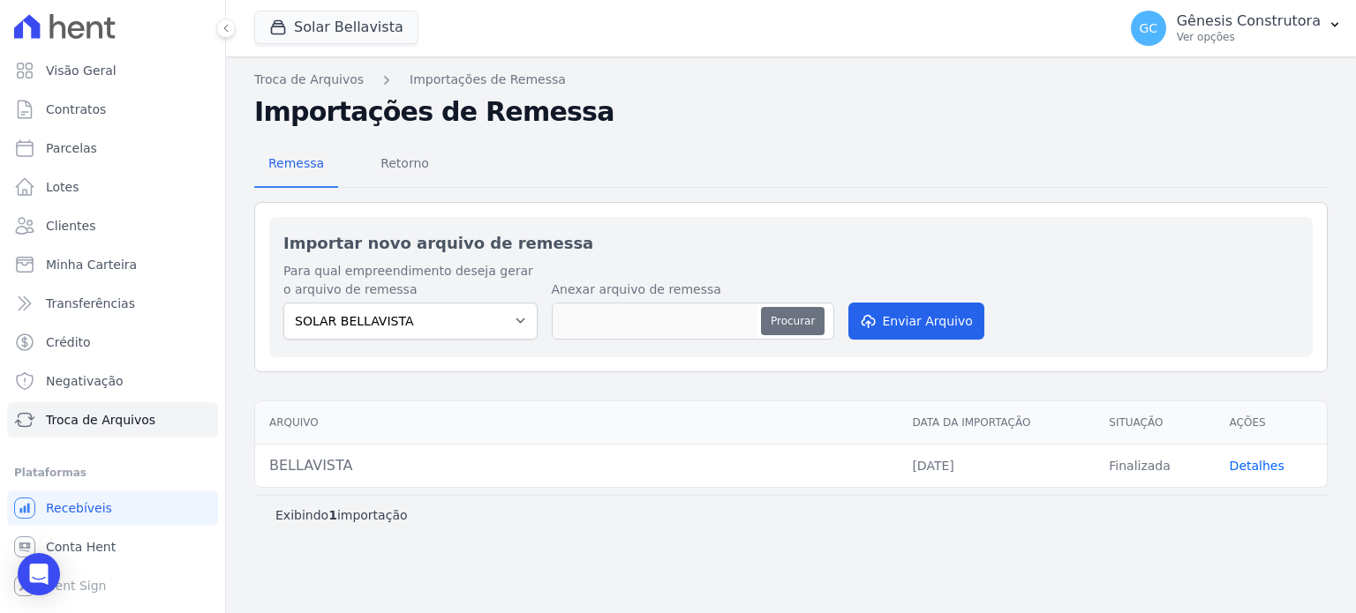
click at [799, 327] on button "Procurar" at bounding box center [793, 321] width 64 height 28
type input "GCB.C4L1Z6.RETORNO.202510031724310602.000205.03102025.RET"
click at [908, 310] on button "Enviar Arquivo" at bounding box center [916, 321] width 136 height 37
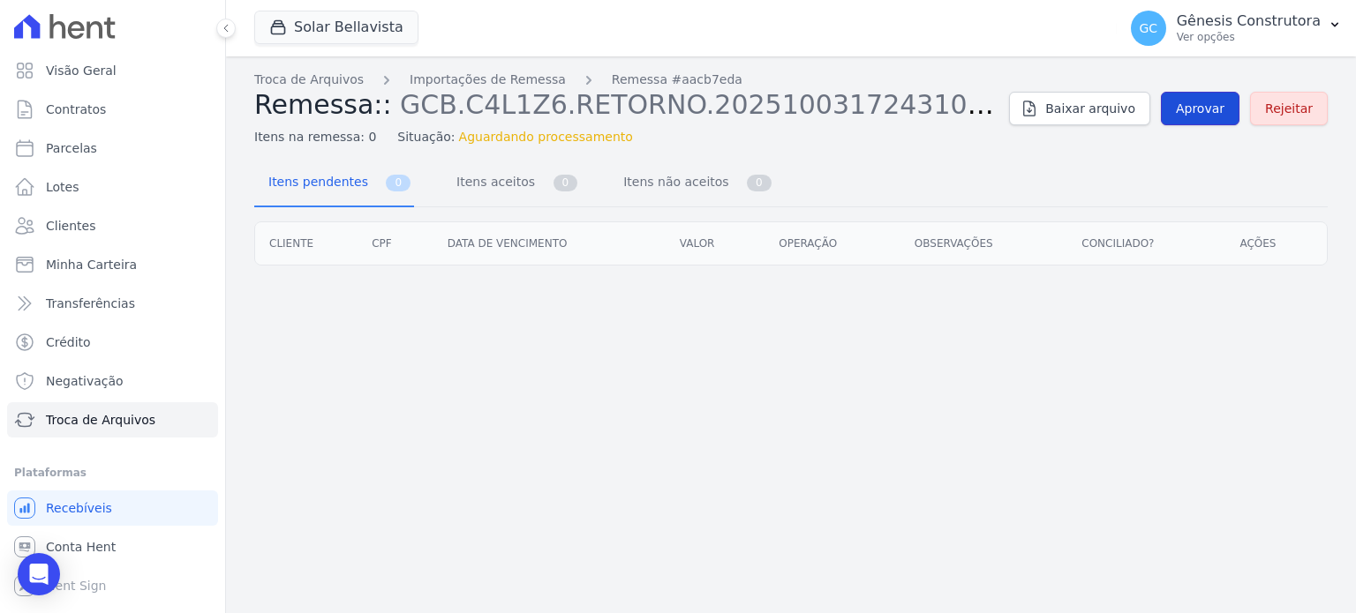
click at [1215, 112] on span "Aprovar" at bounding box center [1200, 109] width 49 height 18
click at [1214, 109] on span "Aprovar" at bounding box center [1200, 109] width 49 height 18
click at [1197, 110] on span "Aprovar" at bounding box center [1200, 109] width 49 height 18
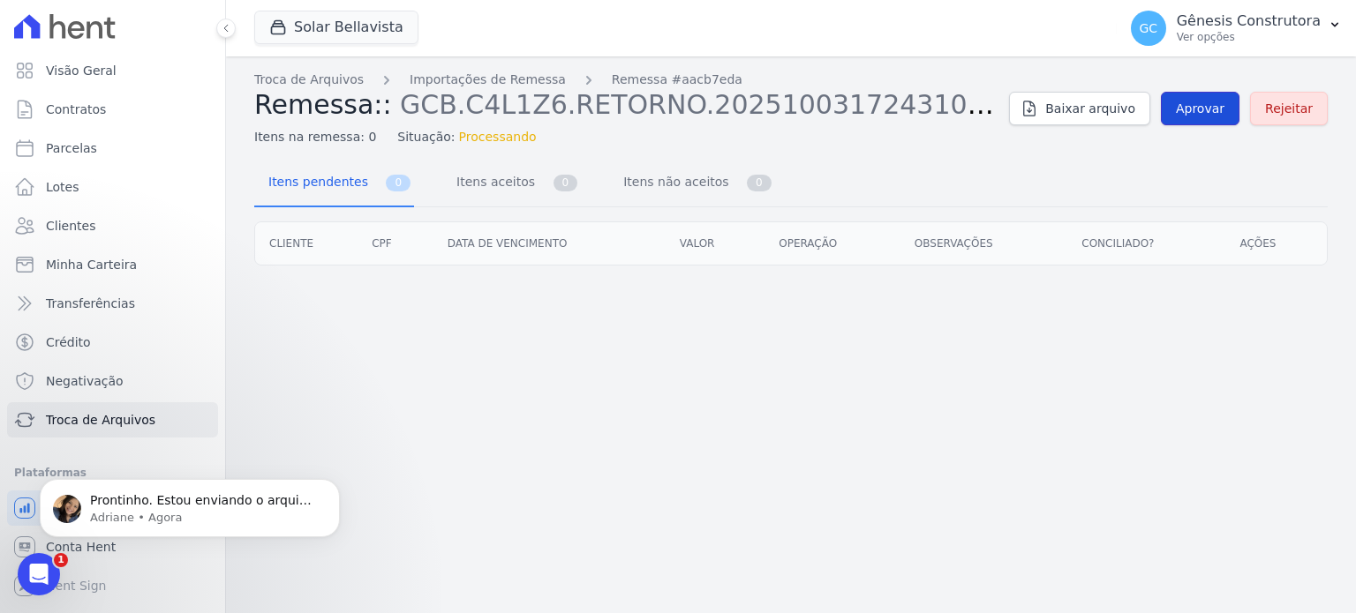
click at [1211, 114] on span "Aprovar" at bounding box center [1200, 109] width 49 height 18
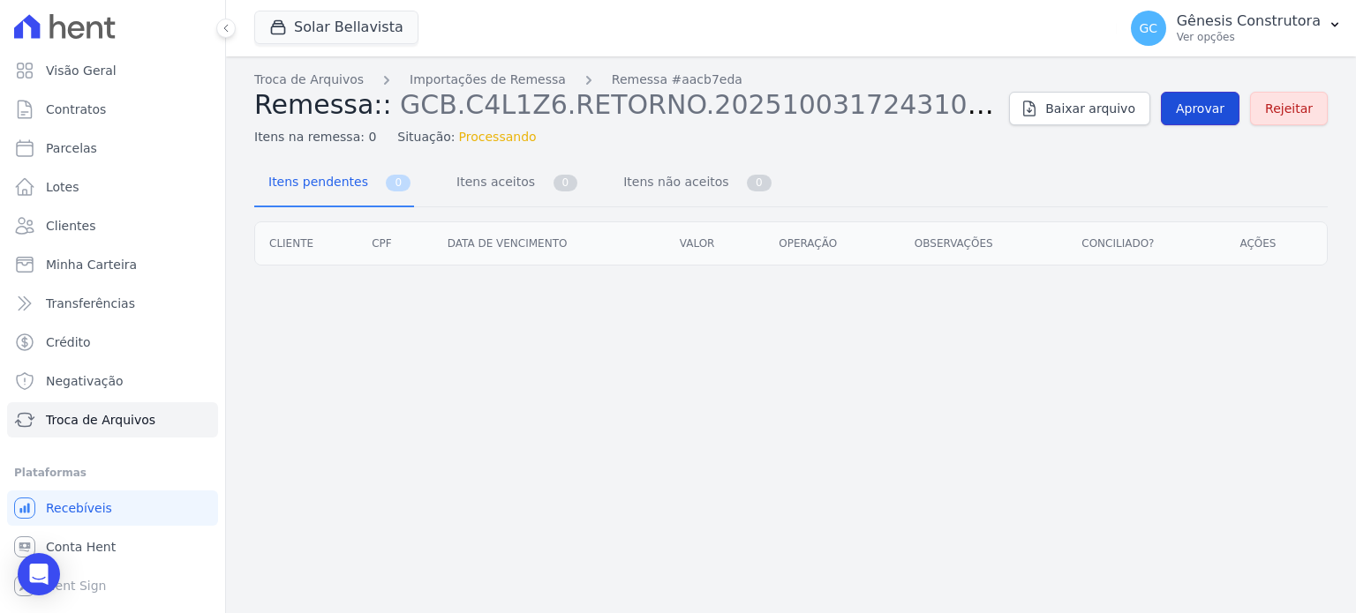
click at [1218, 99] on link "Aprovar" at bounding box center [1200, 109] width 79 height 34
click at [1221, 103] on span "Aprovar" at bounding box center [1200, 109] width 49 height 18
click at [459, 80] on link "Importações de Remessa" at bounding box center [488, 80] width 156 height 19
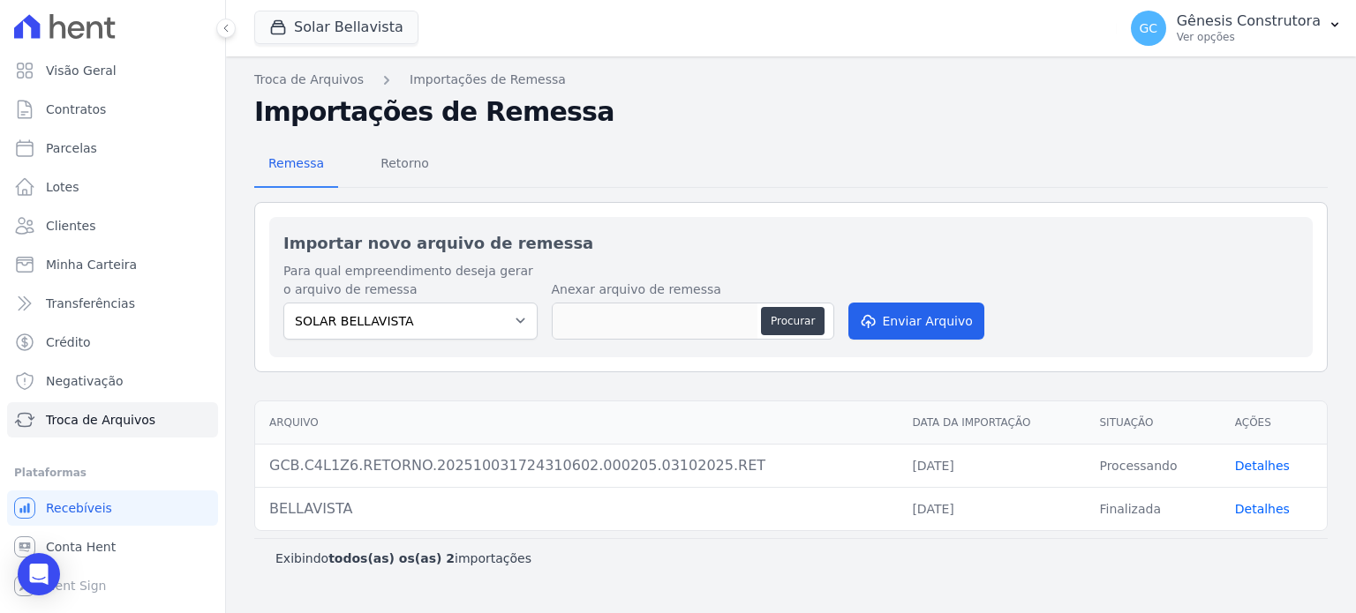
click at [1252, 466] on link "Detalhes" at bounding box center [1262, 466] width 55 height 14
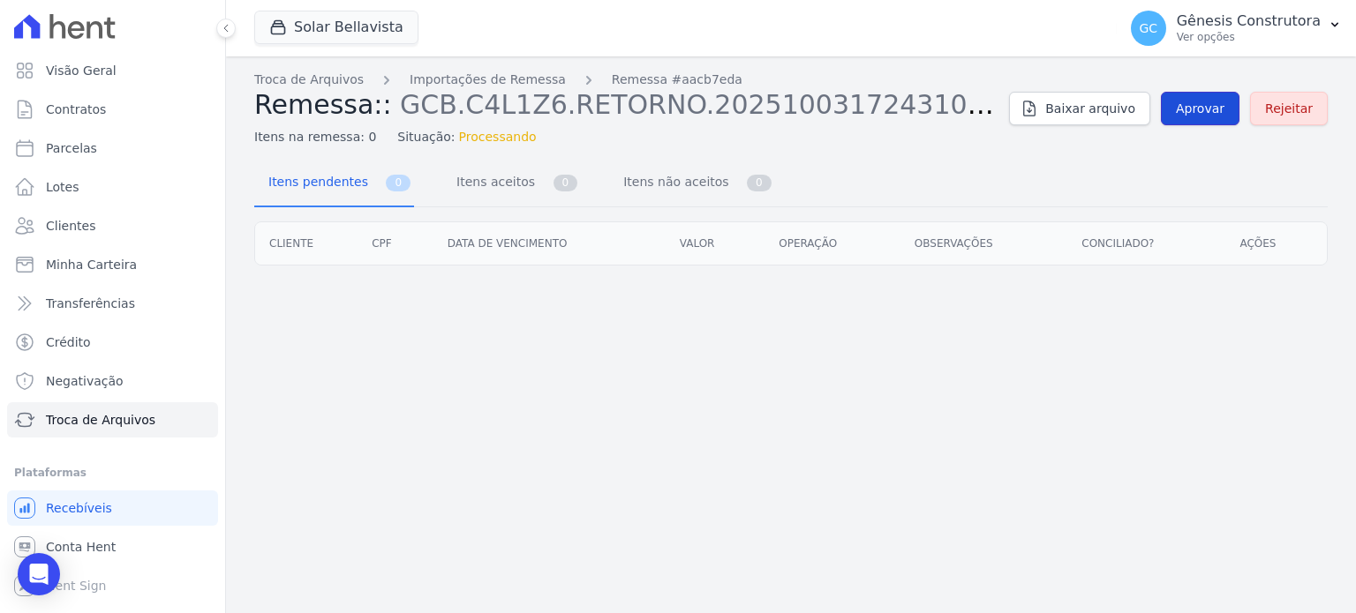
click at [1218, 102] on span "Aprovar" at bounding box center [1200, 109] width 49 height 18
click at [1218, 88] on div "Troca de Arquivos Importações de Remessa Remessa #aacb7eda Remessa:: GCB.C4L1Z6…" at bounding box center [790, 109] width 1073 height 76
click at [1221, 106] on span "Aprovar" at bounding box center [1200, 109] width 49 height 18
click at [508, 79] on link "Importações de Remessa" at bounding box center [488, 80] width 156 height 19
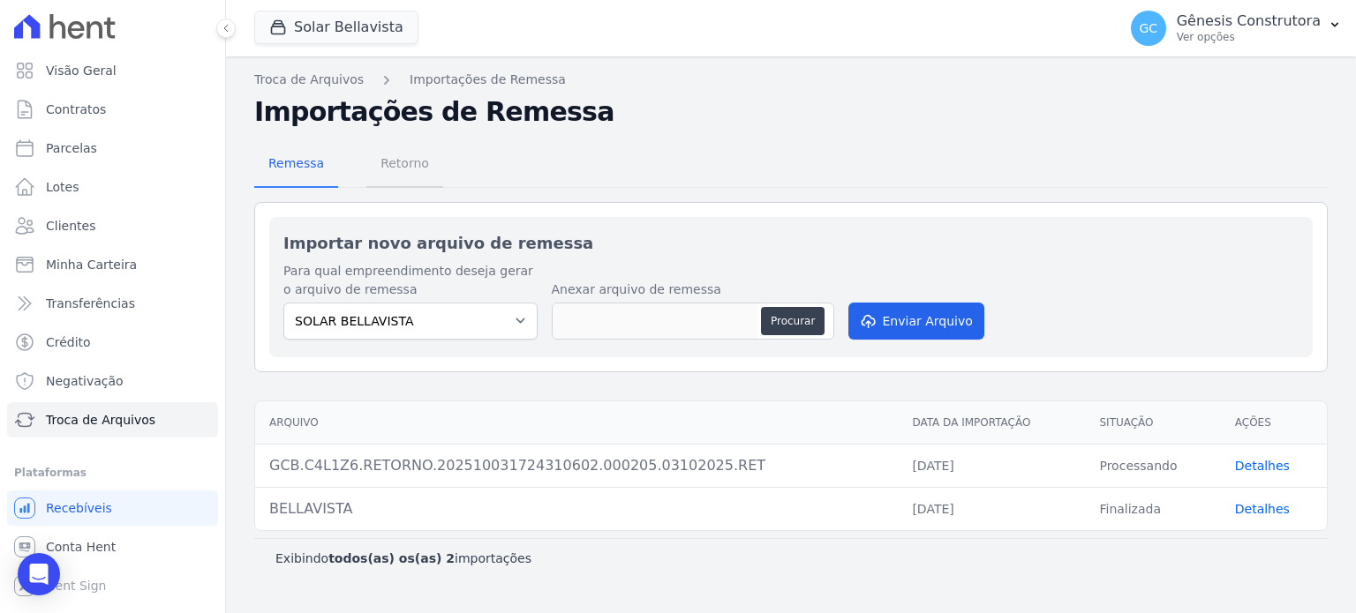
click at [399, 170] on span "Retorno" at bounding box center [405, 163] width 70 height 35
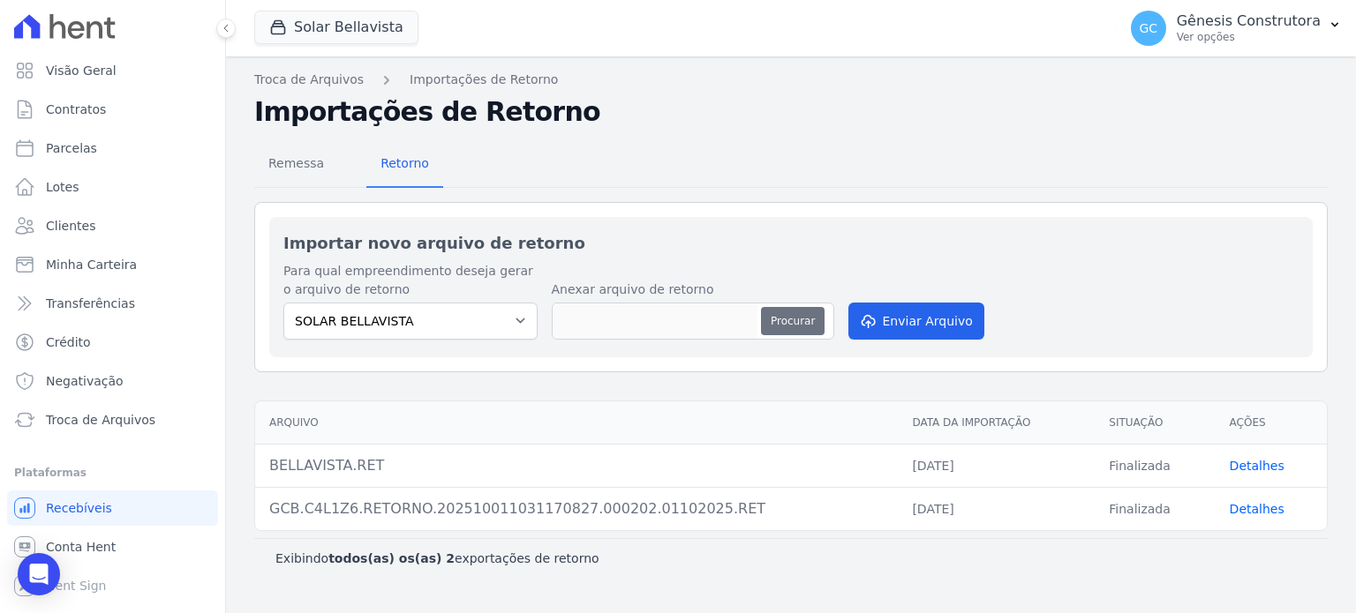
click at [795, 315] on button "Procurar" at bounding box center [793, 321] width 64 height 28
type input "GCB.C4L1Z6.RETORNO.202510020205500983.000203.01102025.RET"
click at [900, 321] on button "Enviar Arquivo" at bounding box center [916, 321] width 136 height 37
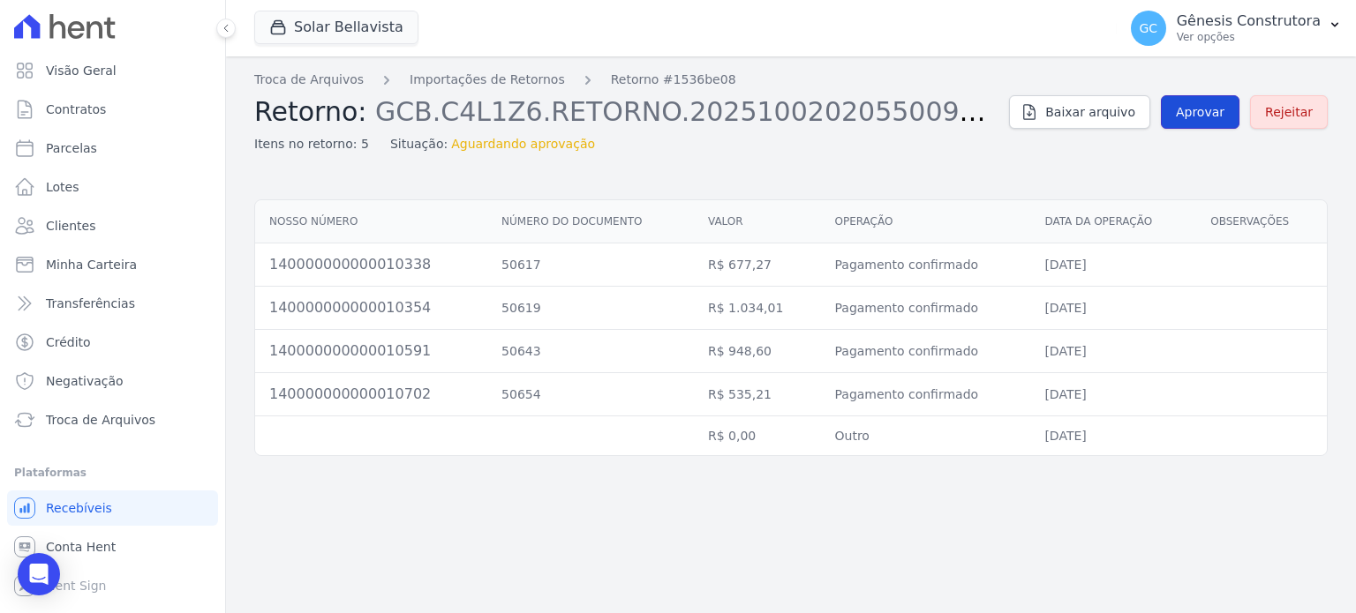
click at [1194, 111] on span "Aprovar" at bounding box center [1200, 112] width 49 height 18
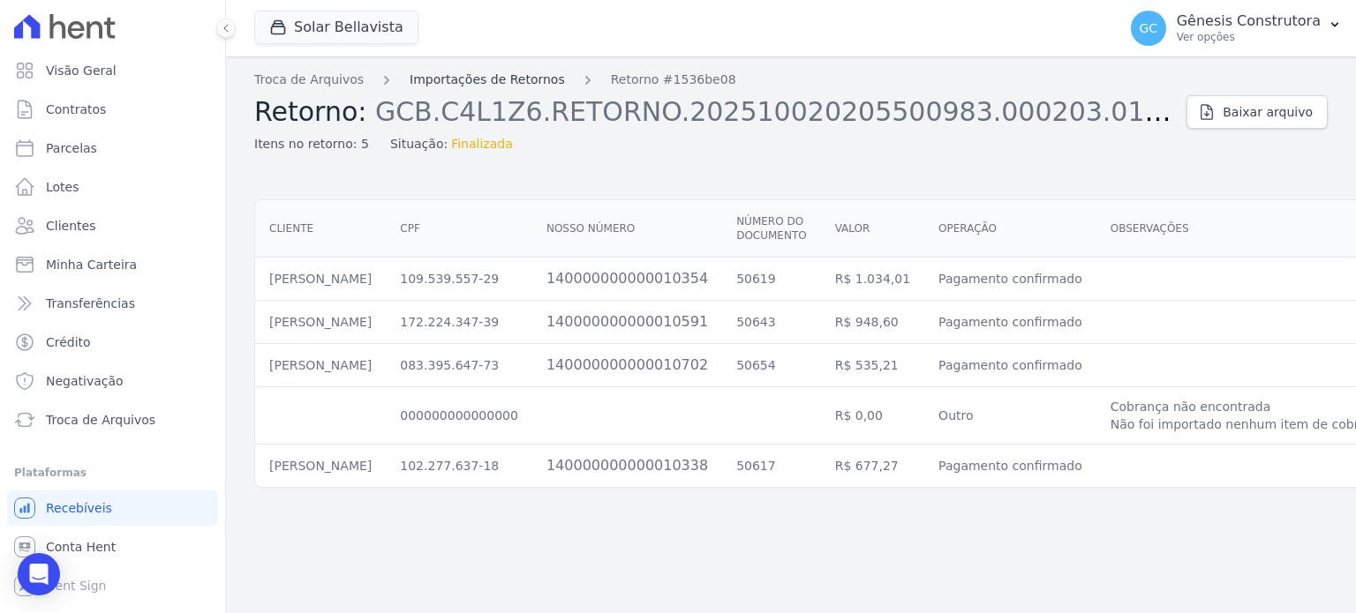
click at [445, 81] on link "Importações de Retornos" at bounding box center [487, 80] width 155 height 19
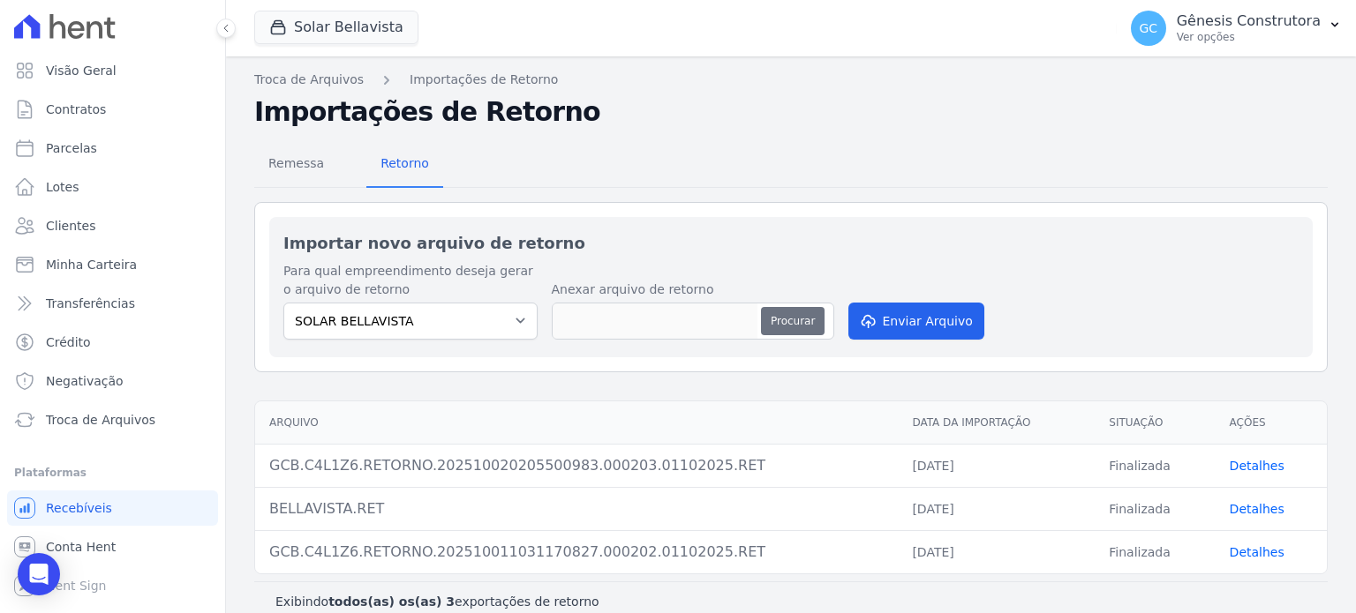
click at [773, 320] on button "Procurar" at bounding box center [793, 321] width 64 height 28
type input "GCB.C4L1Z6.RETORNO.202510030202360564.000204.02102025.RET"
click at [891, 322] on button "Enviar Arquivo" at bounding box center [916, 321] width 136 height 37
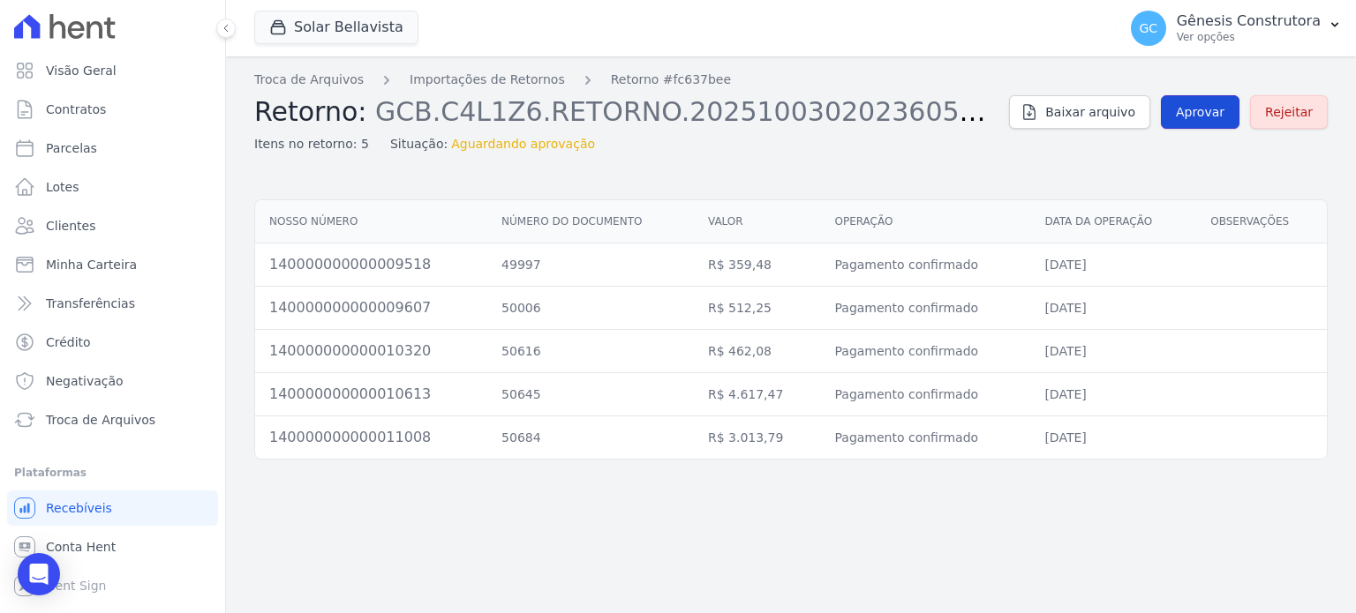
click at [1200, 123] on link "Aprovar" at bounding box center [1200, 112] width 79 height 34
click at [1211, 115] on span "Aprovar" at bounding box center [1200, 112] width 49 height 18
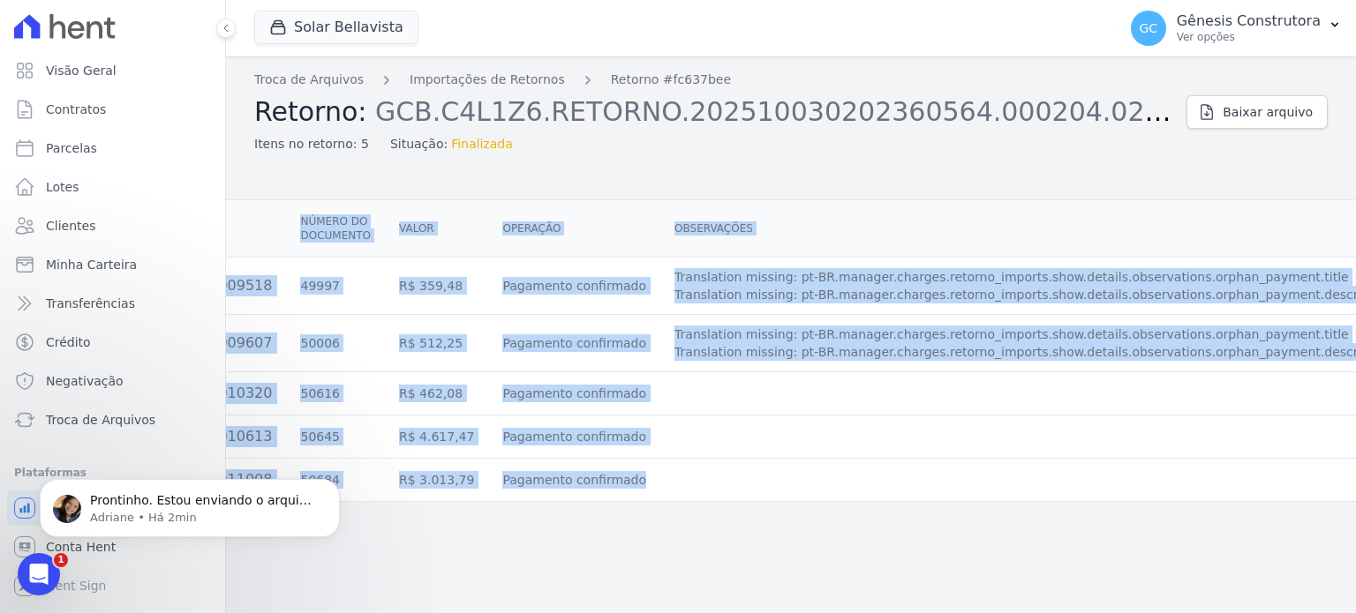
drag, startPoint x: 797, startPoint y: 497, endPoint x: 569, endPoint y: 511, distance: 228.1
click at [569, 509] on div "Cliente CPF Nosso número Número do documento [GEOGRAPHIC_DATA] Operação Observa…" at bounding box center [791, 350] width 1130 height 317
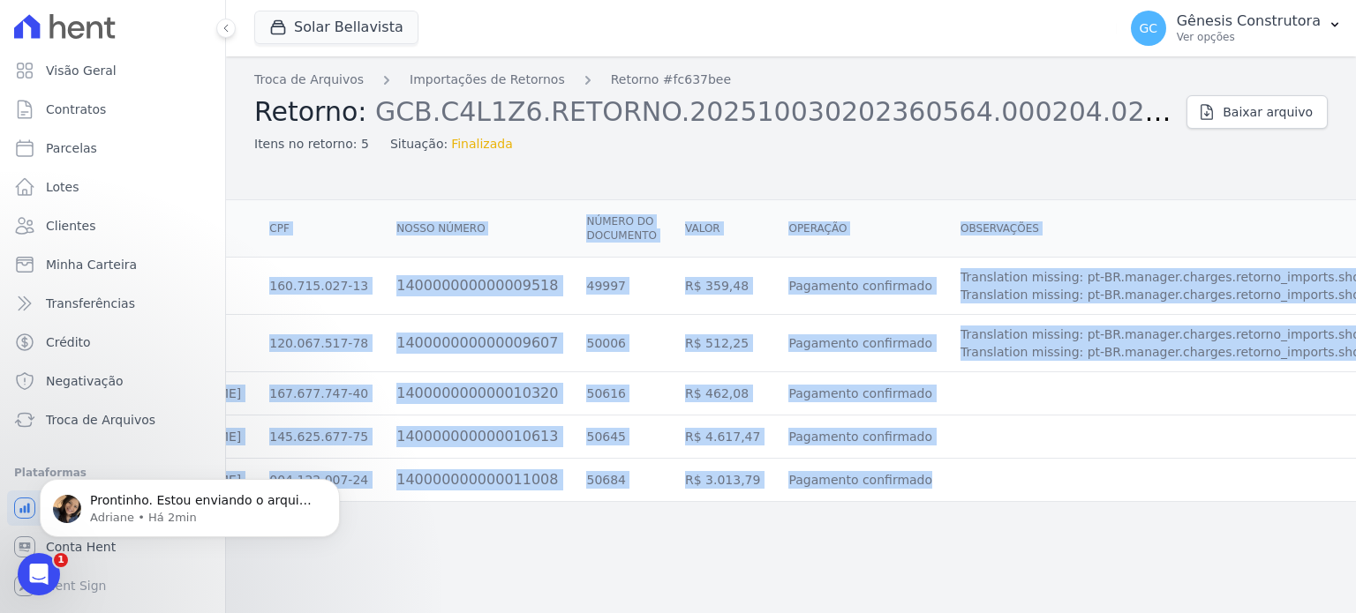
scroll to position [0, 220]
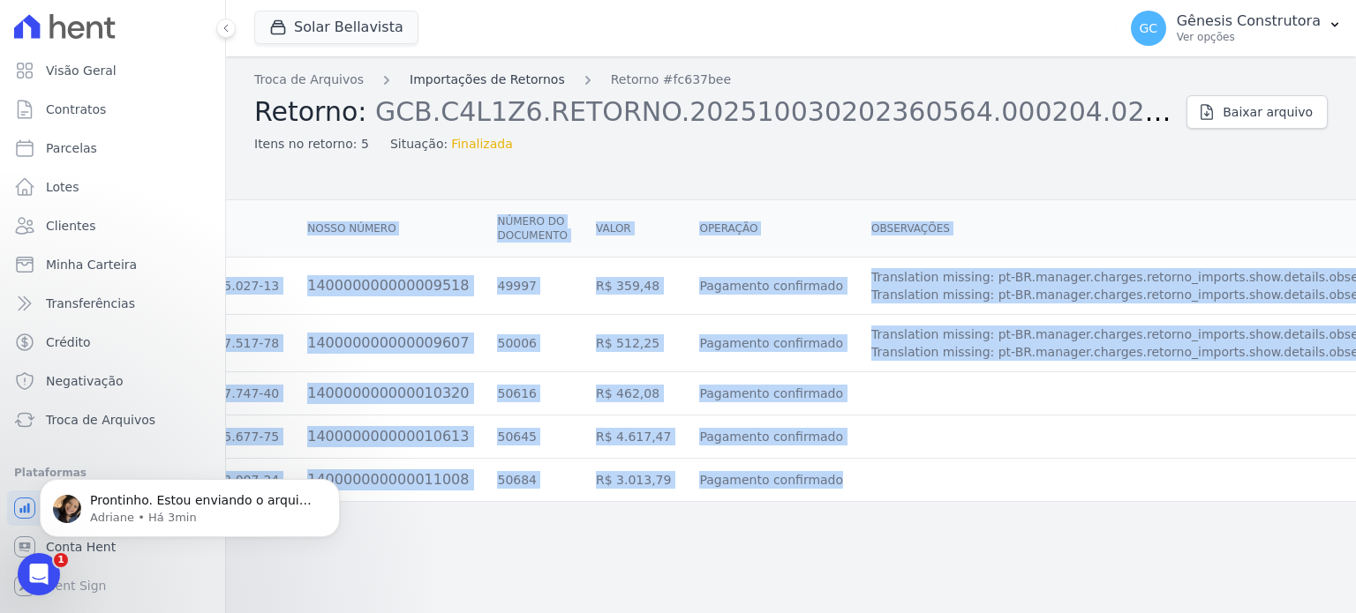
click at [465, 84] on link "Importações de Retornos" at bounding box center [487, 80] width 155 height 19
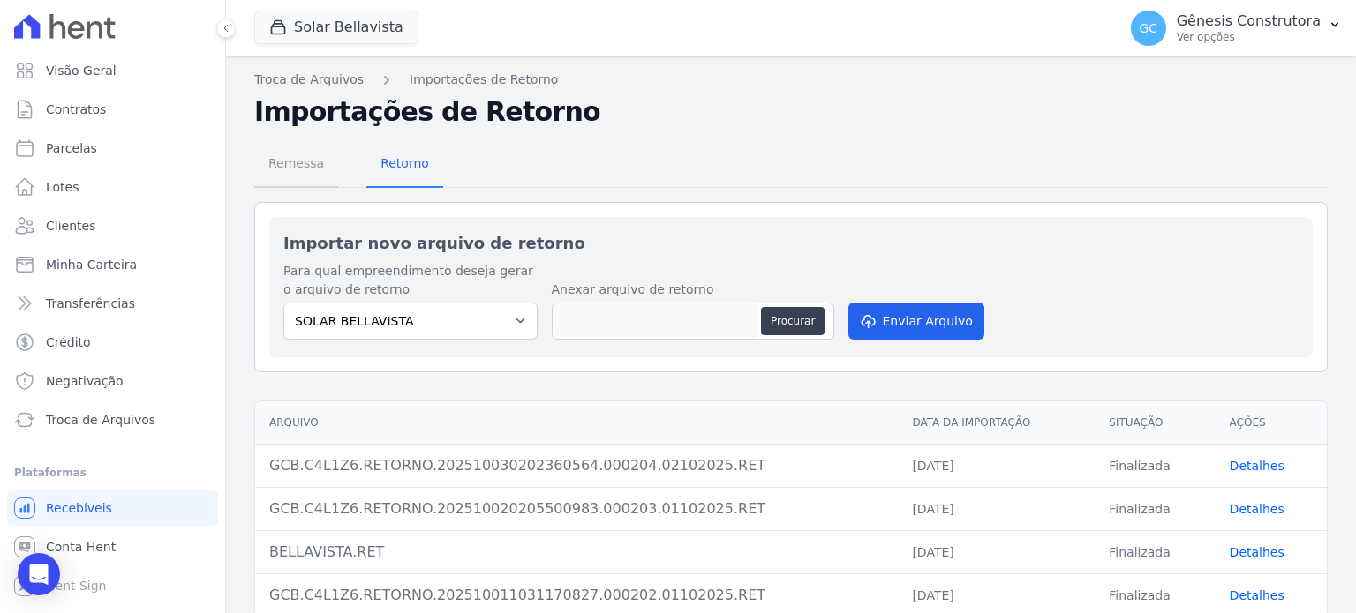
click at [281, 170] on span "Remessa" at bounding box center [296, 163] width 77 height 35
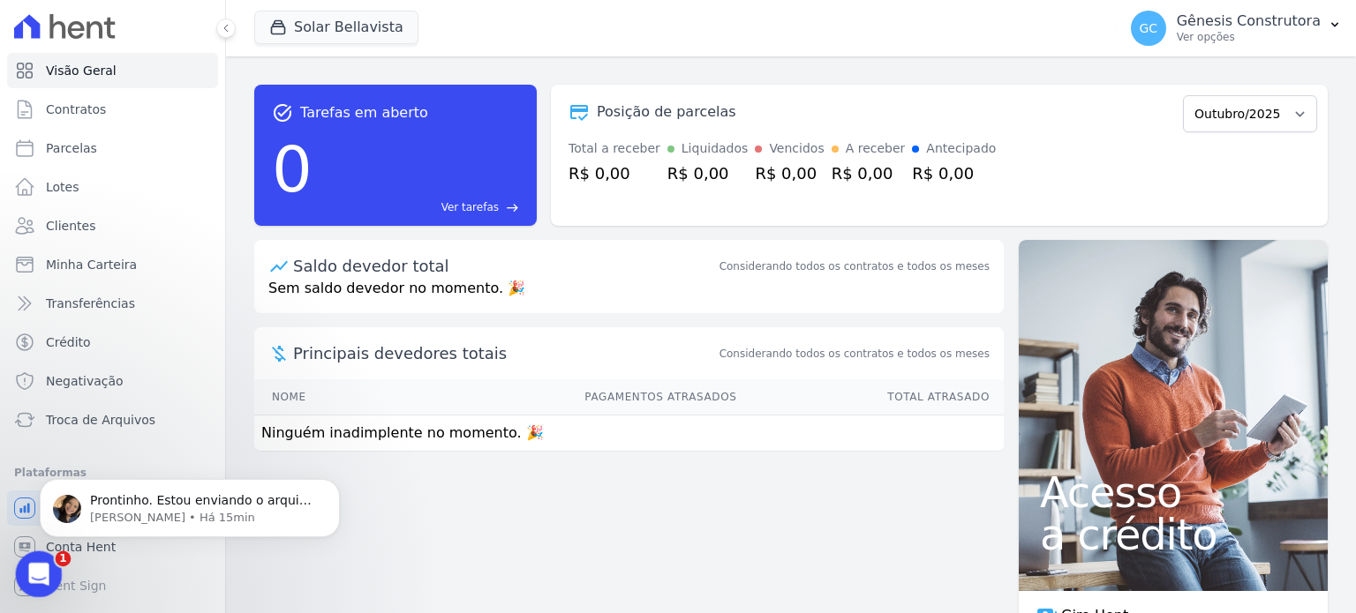
click at [59, 564] on span "1" at bounding box center [64, 560] width 16 height 16
click at [37, 568] on icon "Abertura do Messenger da Intercom" at bounding box center [36, 572] width 12 height 14
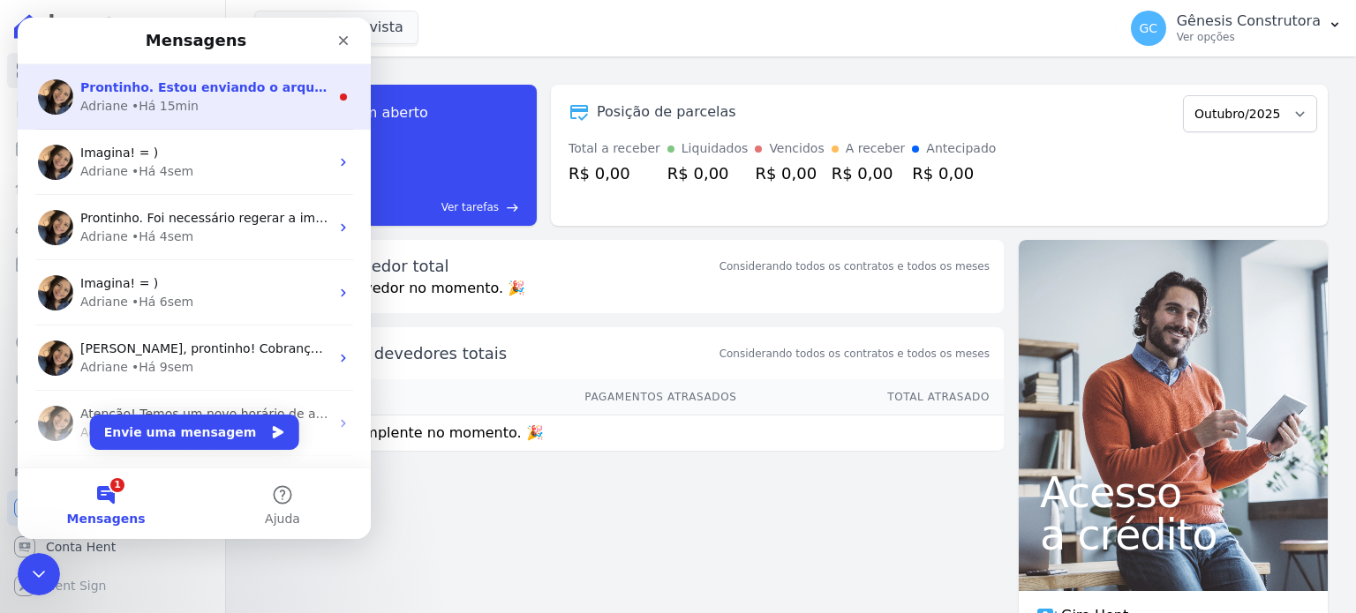
click at [222, 105] on div "[PERSON_NAME] • Há 15min" at bounding box center [204, 106] width 249 height 19
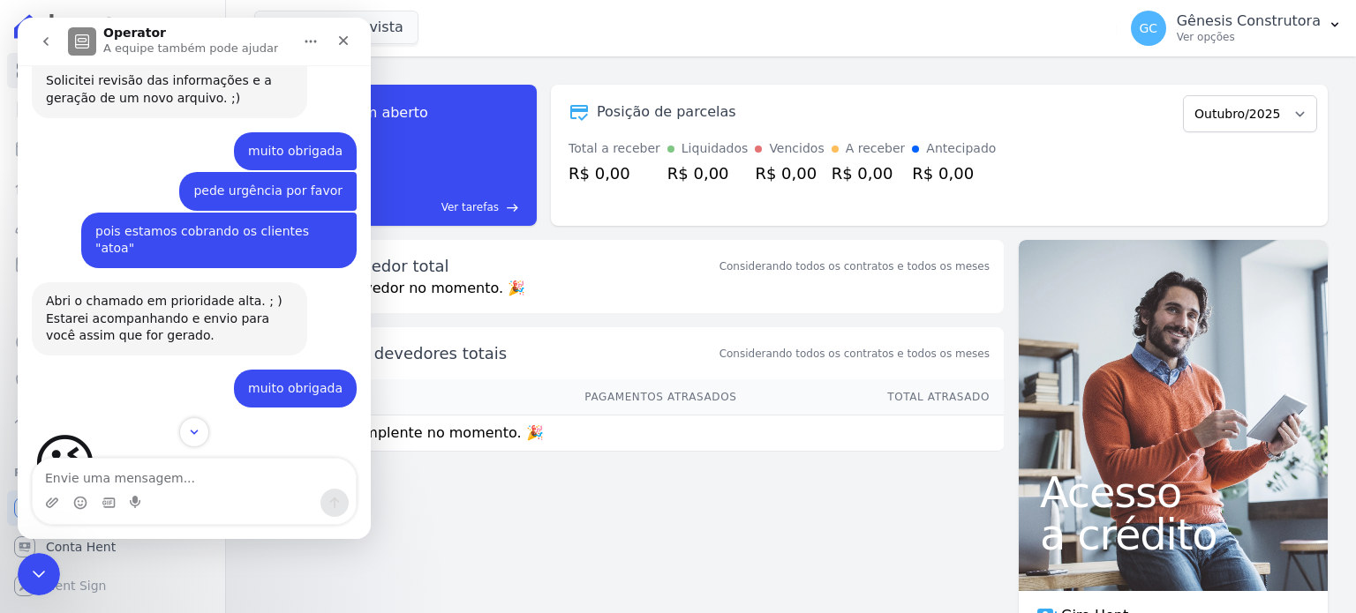
scroll to position [3838, 0]
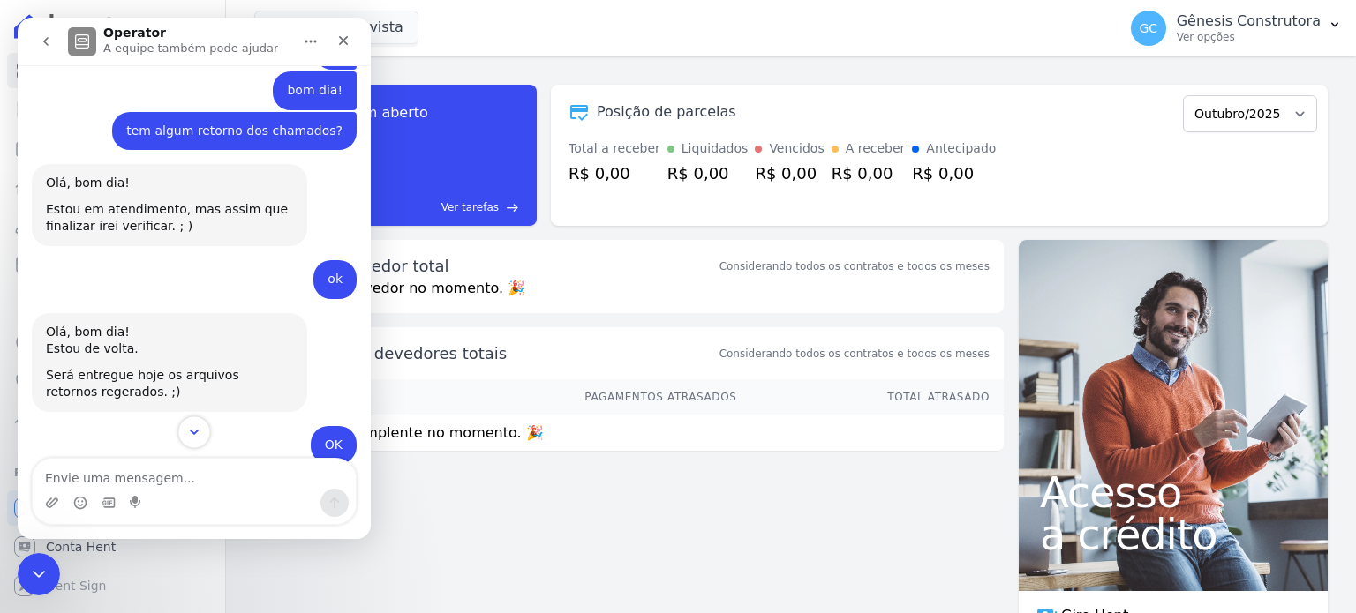
click at [206, 439] on button "Scroll to bottom" at bounding box center [193, 432] width 33 height 33
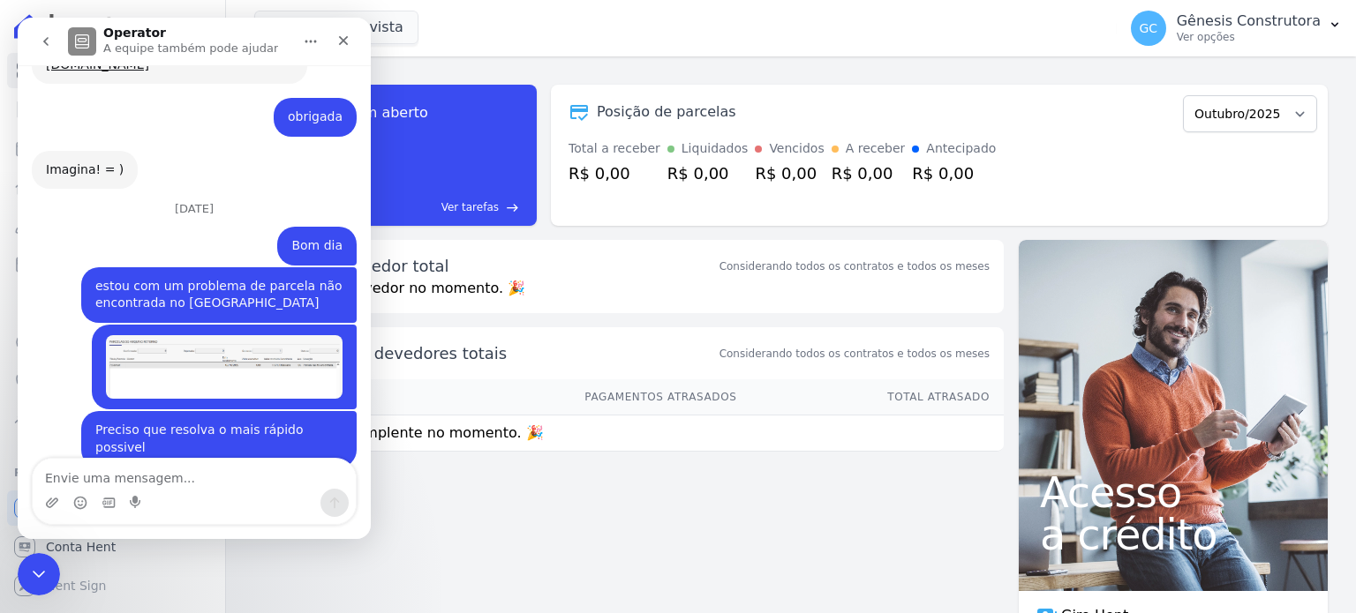
scroll to position [14513, 0]
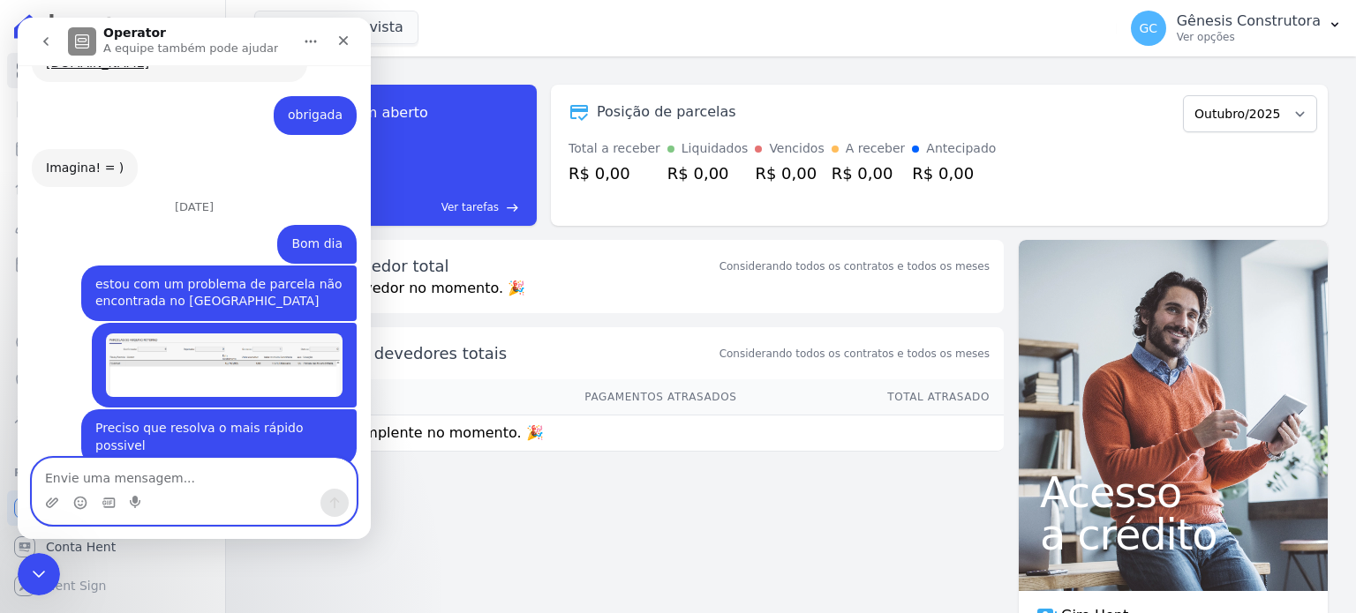
click at [169, 485] on textarea "Envie uma mensagem..." at bounding box center [194, 474] width 323 height 30
type textarea "ok, obrigada"
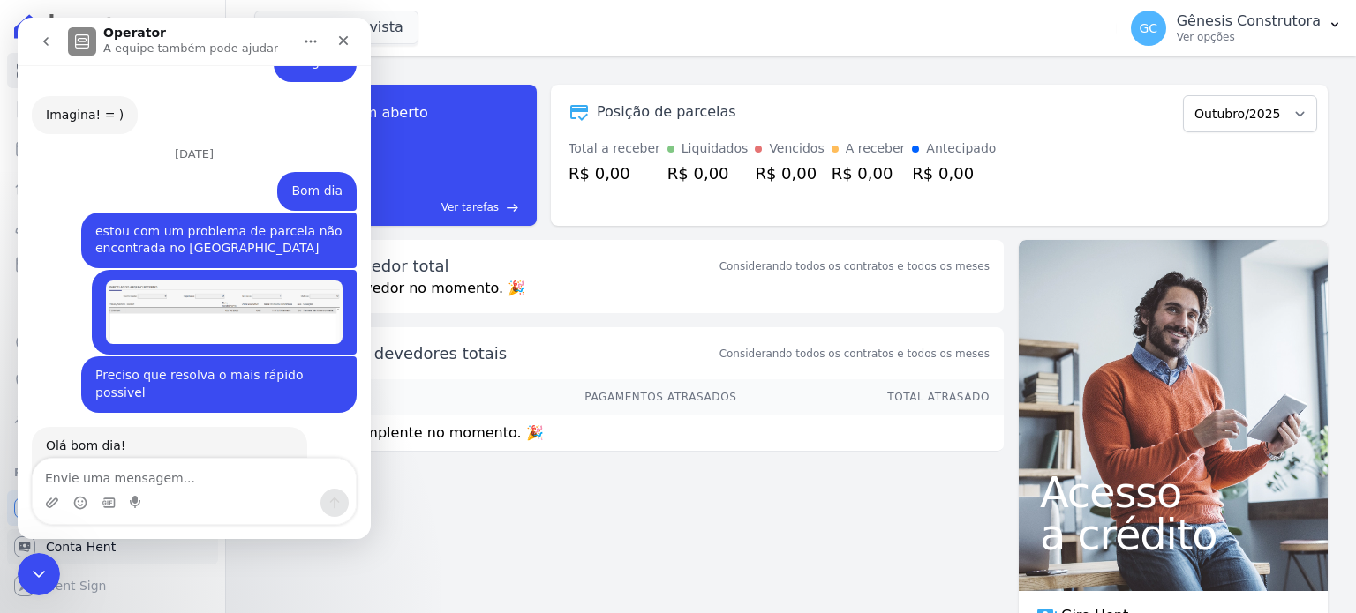
click at [63, 558] on link "Conta Hent" at bounding box center [112, 547] width 211 height 35
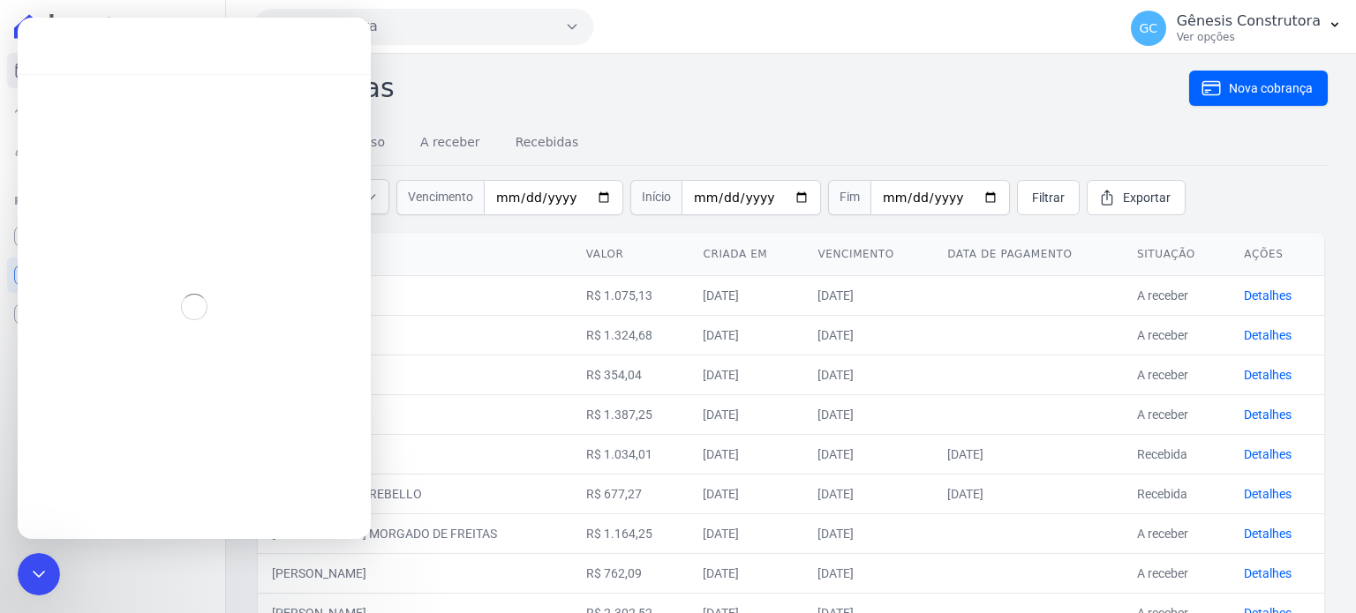
click at [637, 105] on h2 "Cobranças" at bounding box center [721, 88] width 935 height 40
click at [33, 560] on div "Encerramento do Messenger da Intercom" at bounding box center [36, 572] width 42 height 42
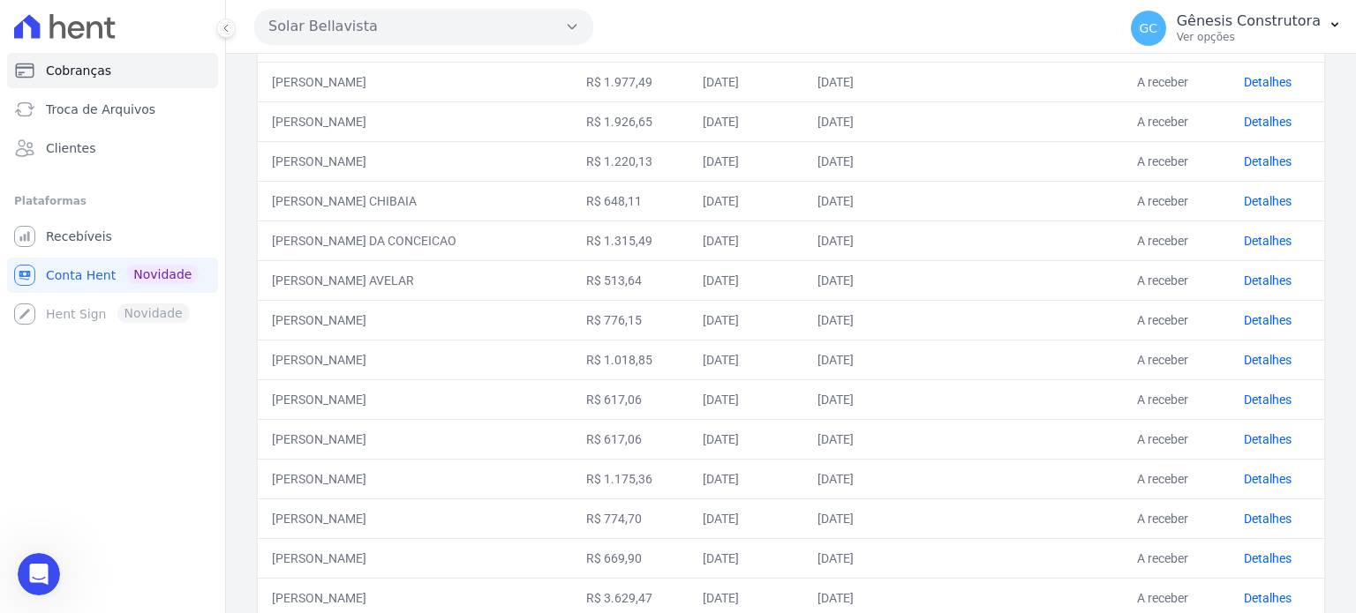
scroll to position [729, 0]
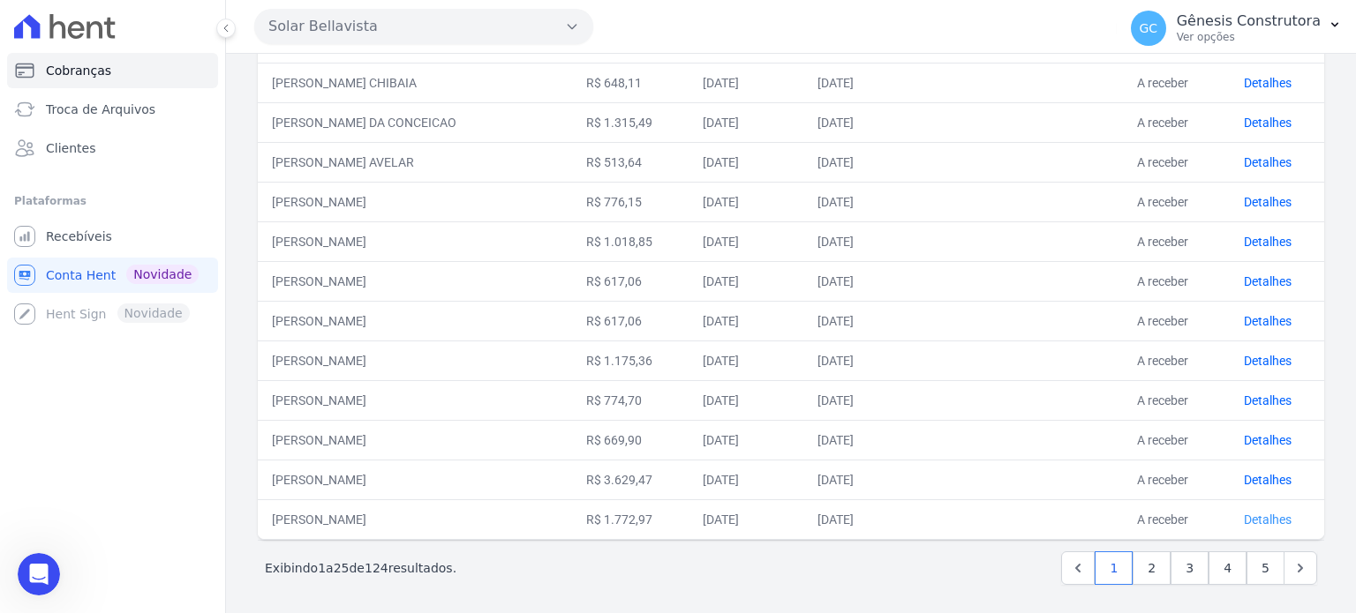
click at [1253, 520] on link "Detalhes" at bounding box center [1268, 520] width 48 height 14
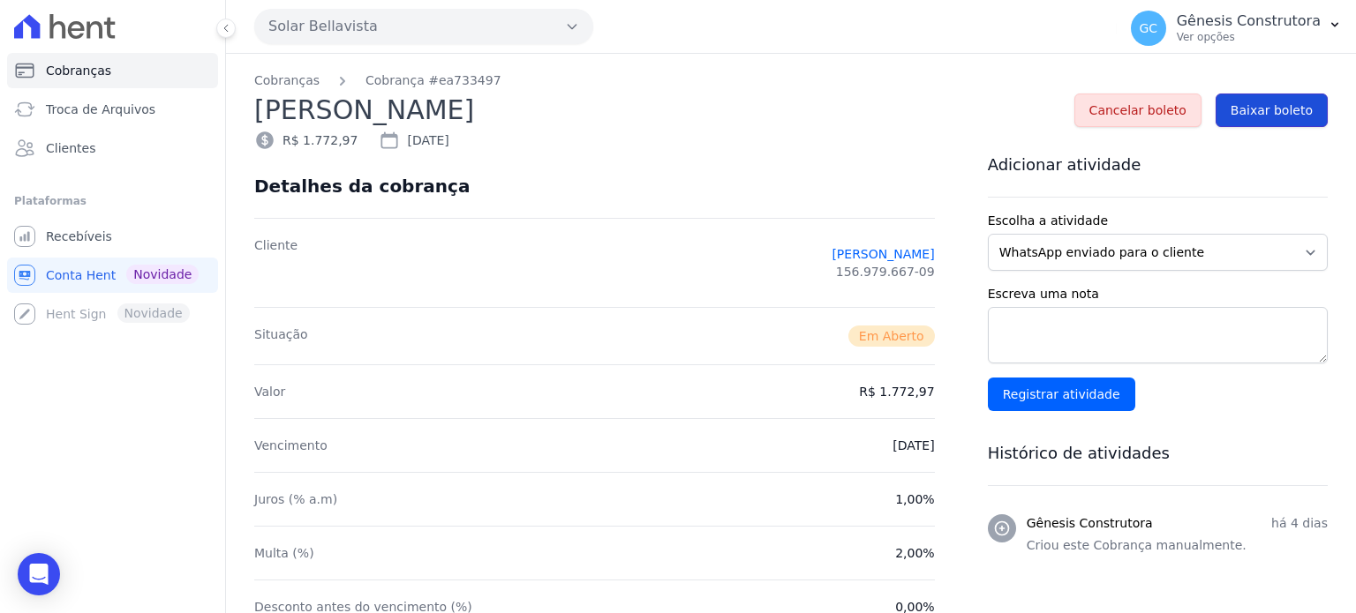
click at [1247, 105] on span "Baixar boleto" at bounding box center [1271, 110] width 82 height 18
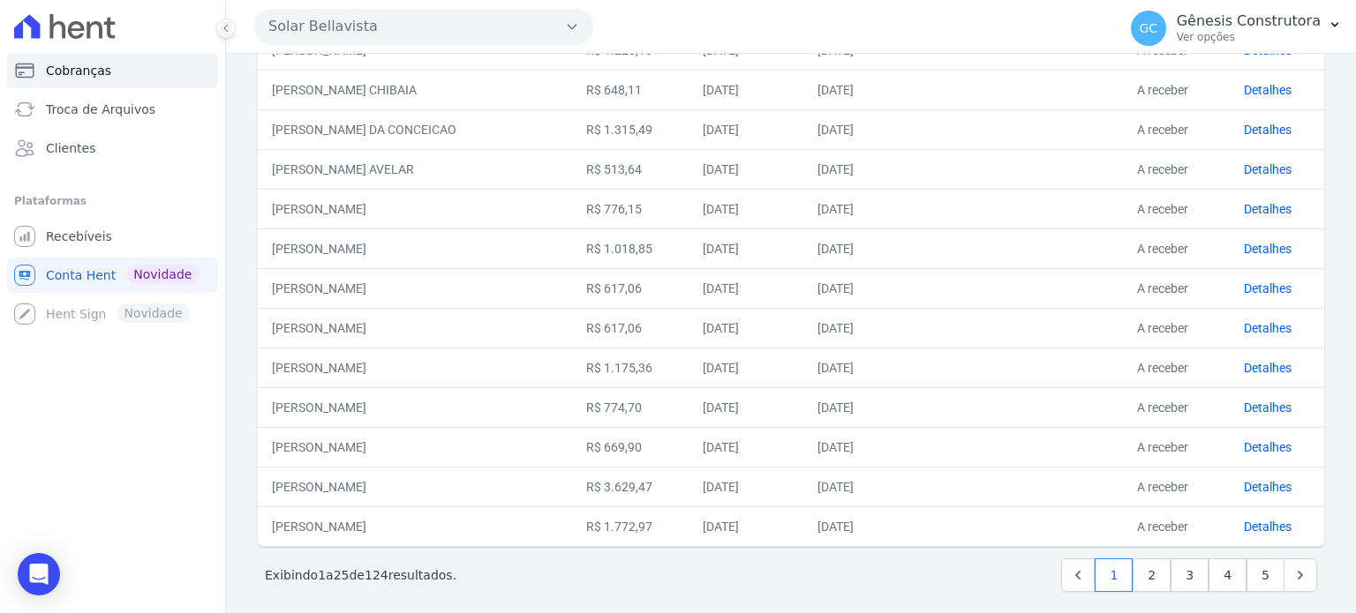
scroll to position [729, 0]
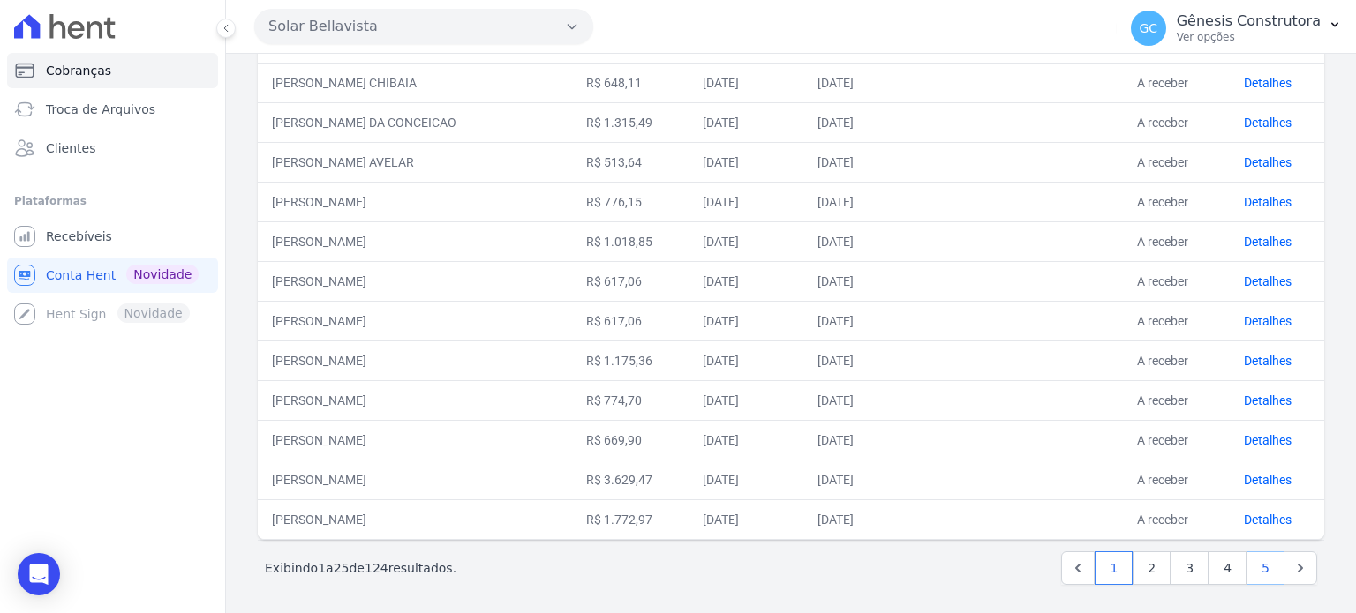
click at [1255, 562] on link "5" at bounding box center [1265, 569] width 38 height 34
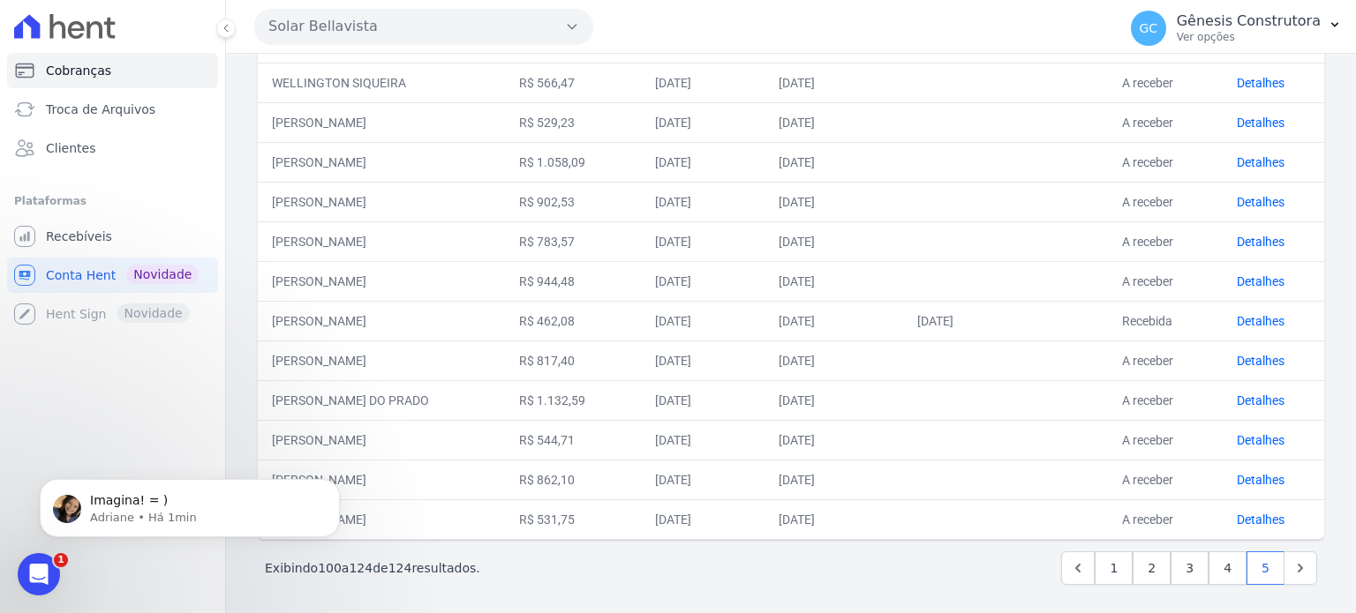
click at [81, 570] on div "Cobranças Troca de [GEOGRAPHIC_DATA] Clientes Plataformas Você não possui Hent …" at bounding box center [112, 306] width 225 height 613
click at [57, 568] on html at bounding box center [36, 572] width 42 height 42
click at [15, 561] on html at bounding box center [36, 572] width 42 height 42
click at [41, 562] on icon "Abertura do Messenger da Intercom" at bounding box center [36, 572] width 29 height 29
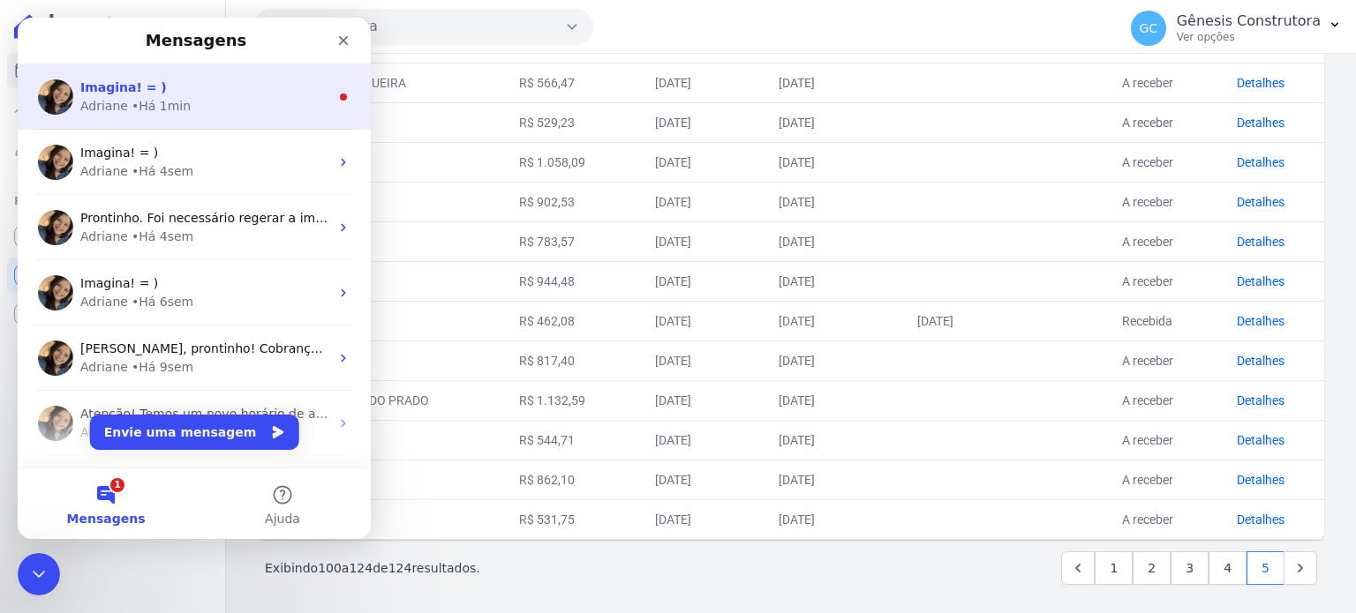
click at [168, 76] on div "Imagina! = ) Adriane • Há 1min" at bounding box center [194, 96] width 353 height 65
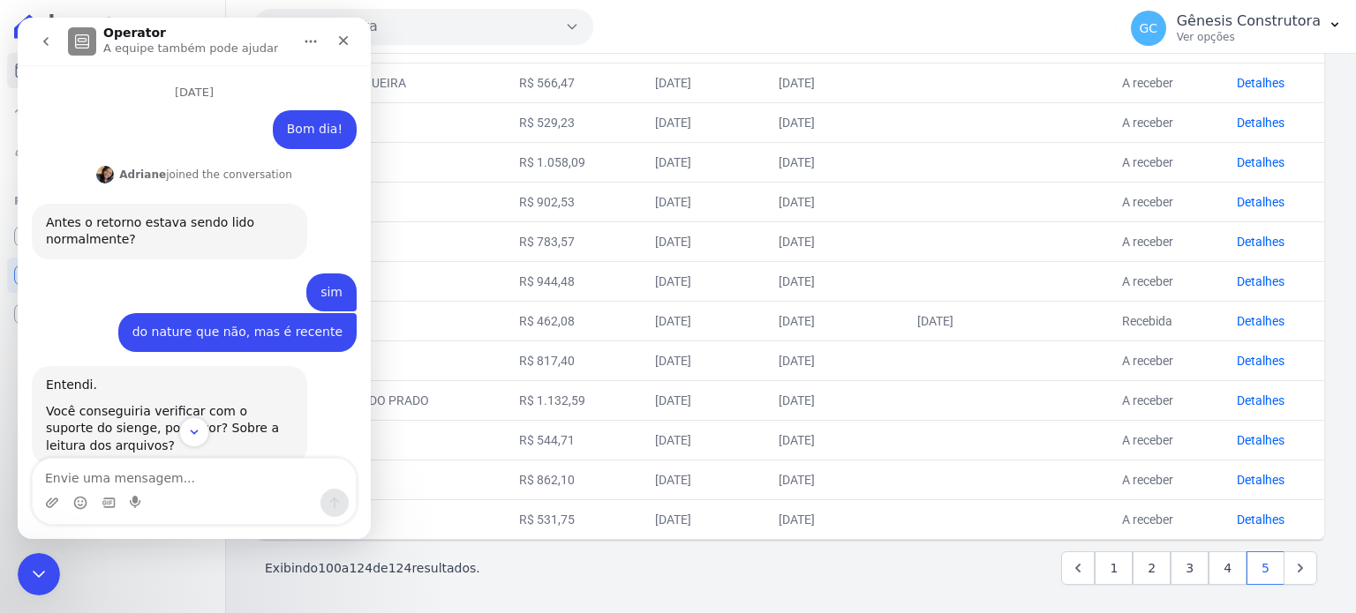
scroll to position [3, 0]
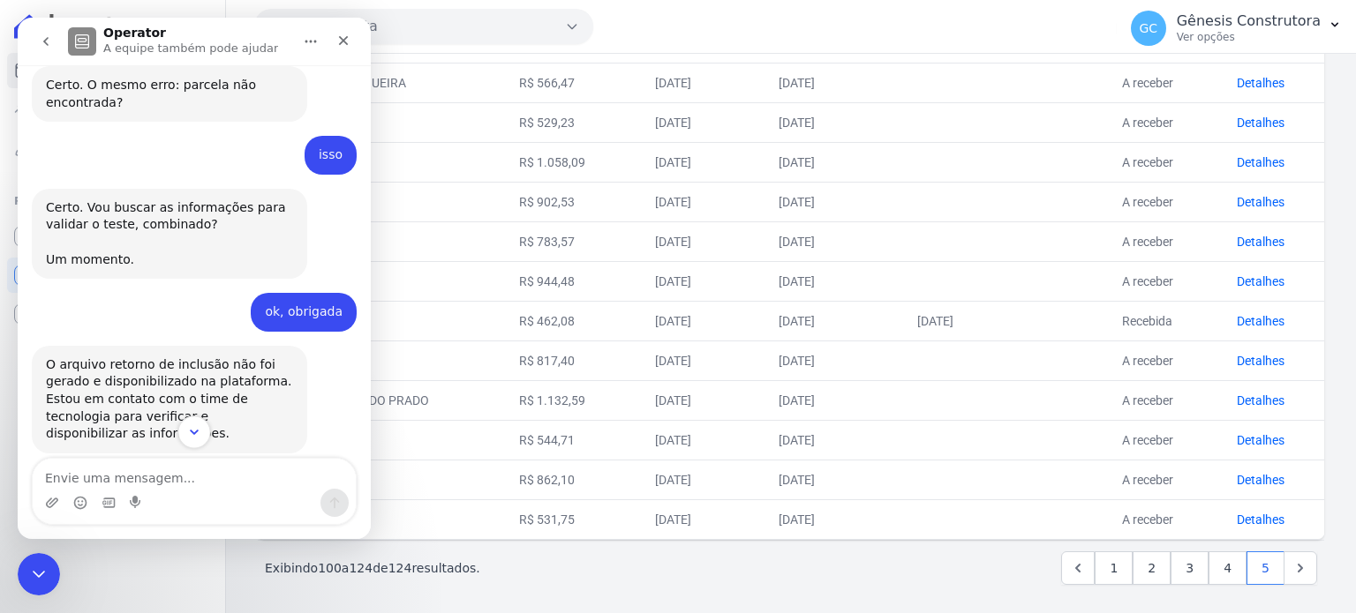
click at [189, 444] on button "Scroll to bottom" at bounding box center [193, 432] width 33 height 33
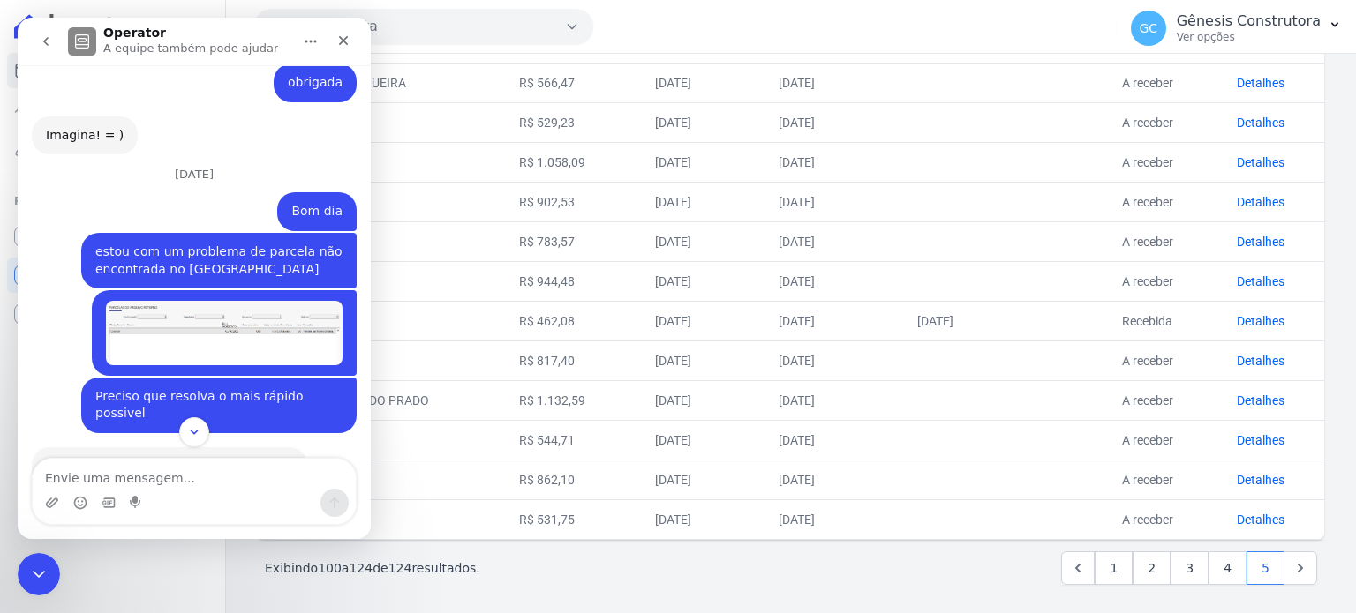
scroll to position [14531, 0]
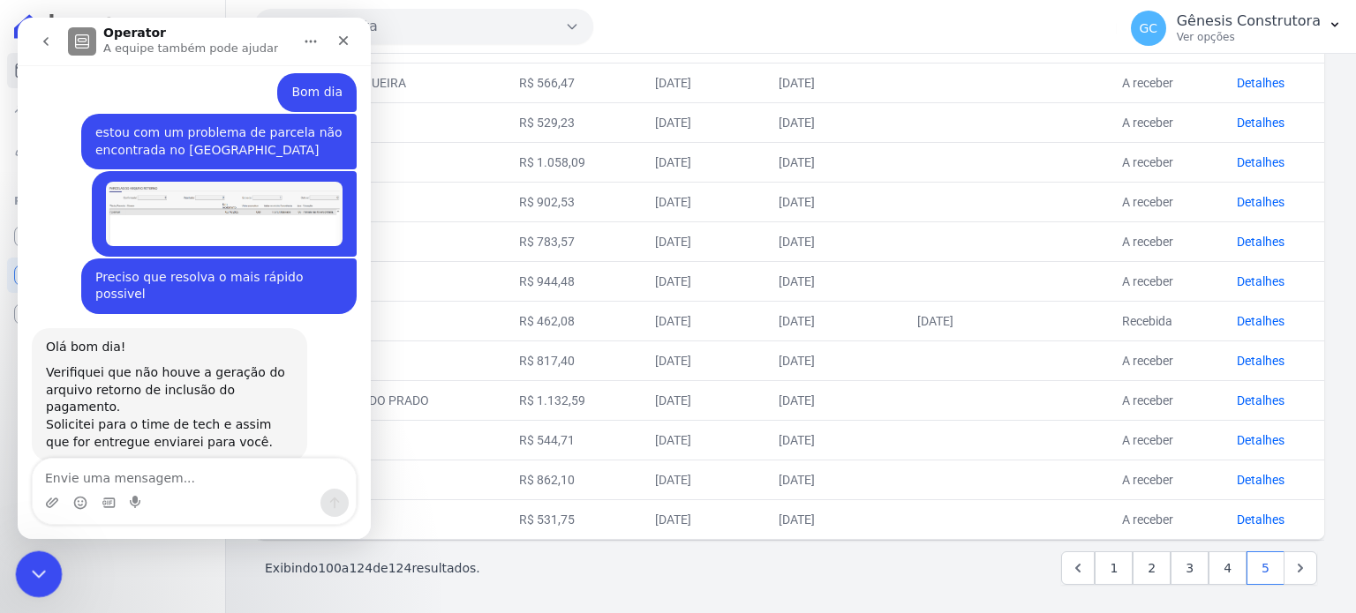
drag, startPoint x: 48, startPoint y: 1101, endPoint x: 34, endPoint y: 565, distance: 535.9
click at [34, 567] on icon "Encerramento do Messenger da Intercom" at bounding box center [36, 571] width 21 height 21
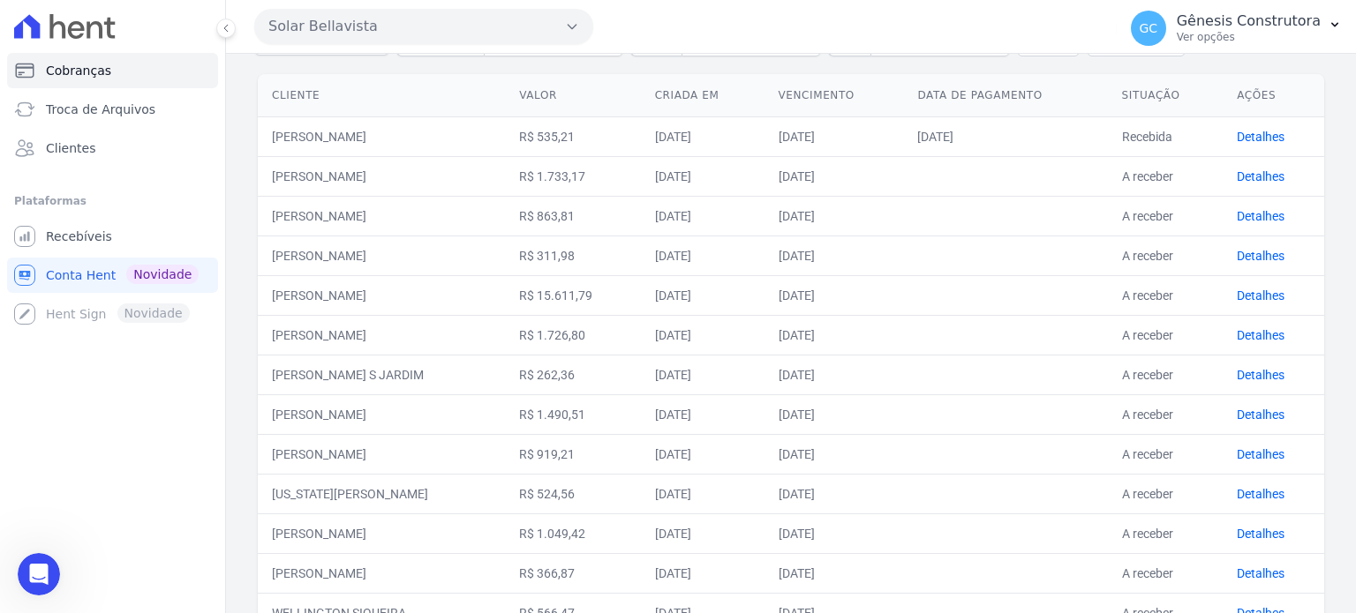
scroll to position [0, 0]
